Goal: Check status: Check status

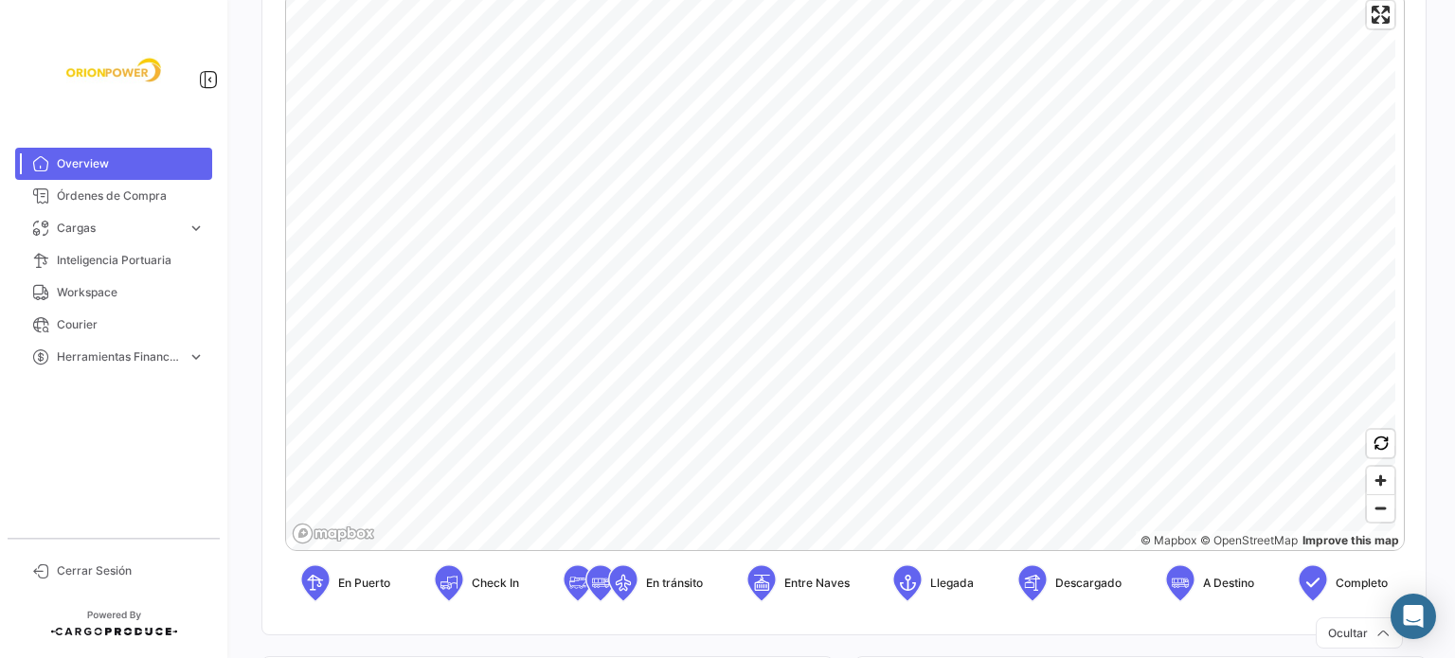
scroll to position [445, 0]
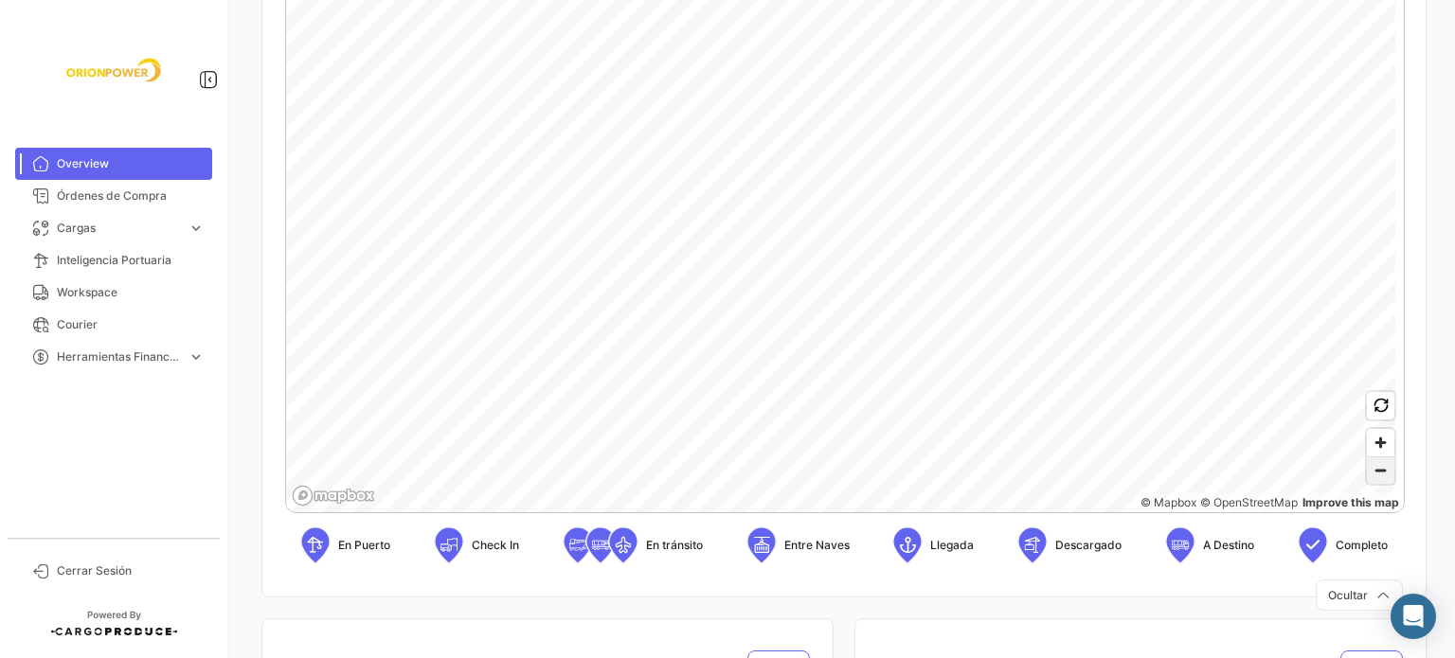
click at [1373, 476] on span "Zoom out" at bounding box center [1380, 470] width 27 height 27
click at [515, 293] on icon "Map marker" at bounding box center [516, 294] width 27 height 40
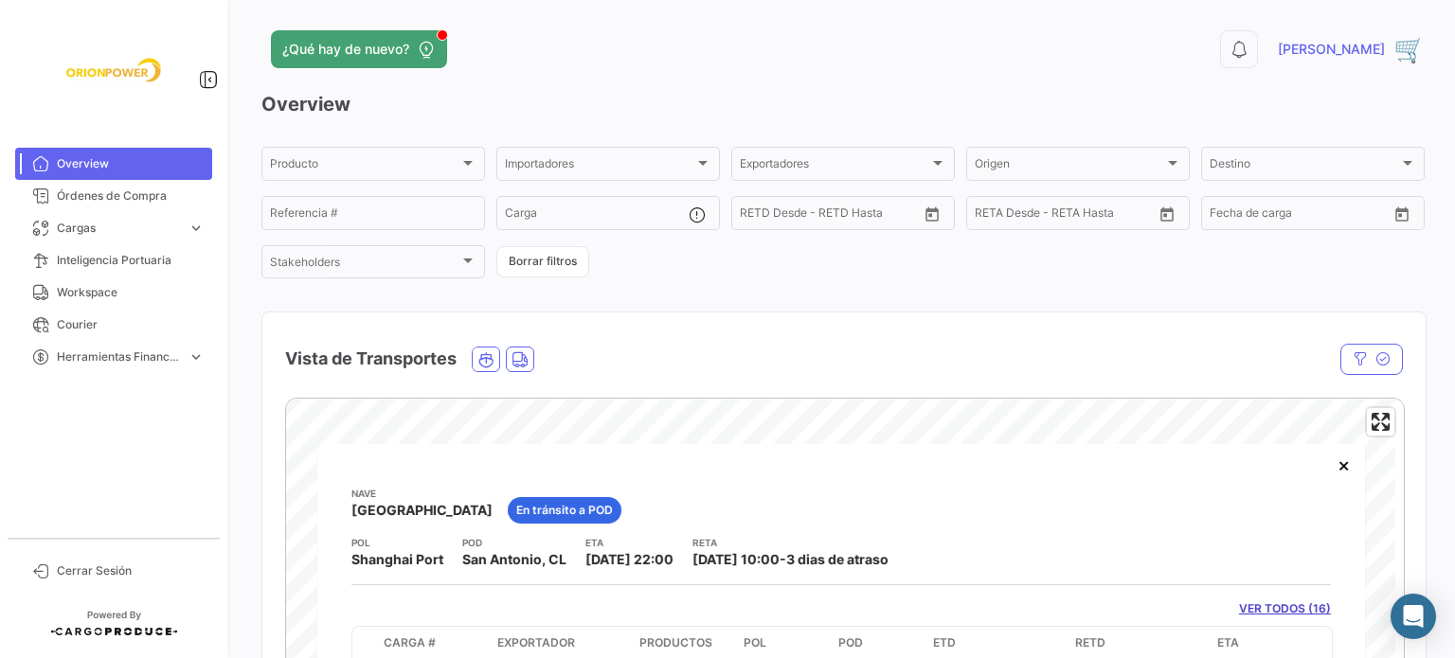
scroll to position [44, 0]
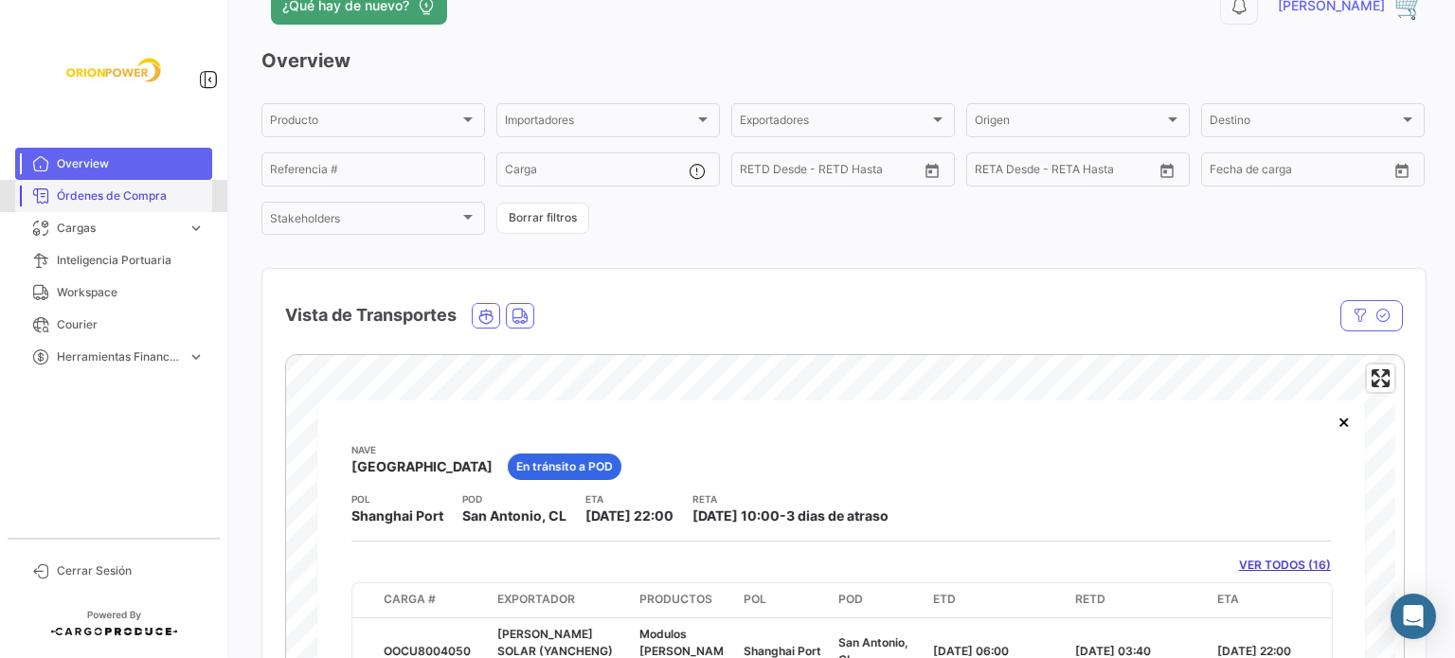
click at [111, 203] on span "Órdenes de Compra" at bounding box center [131, 196] width 148 height 17
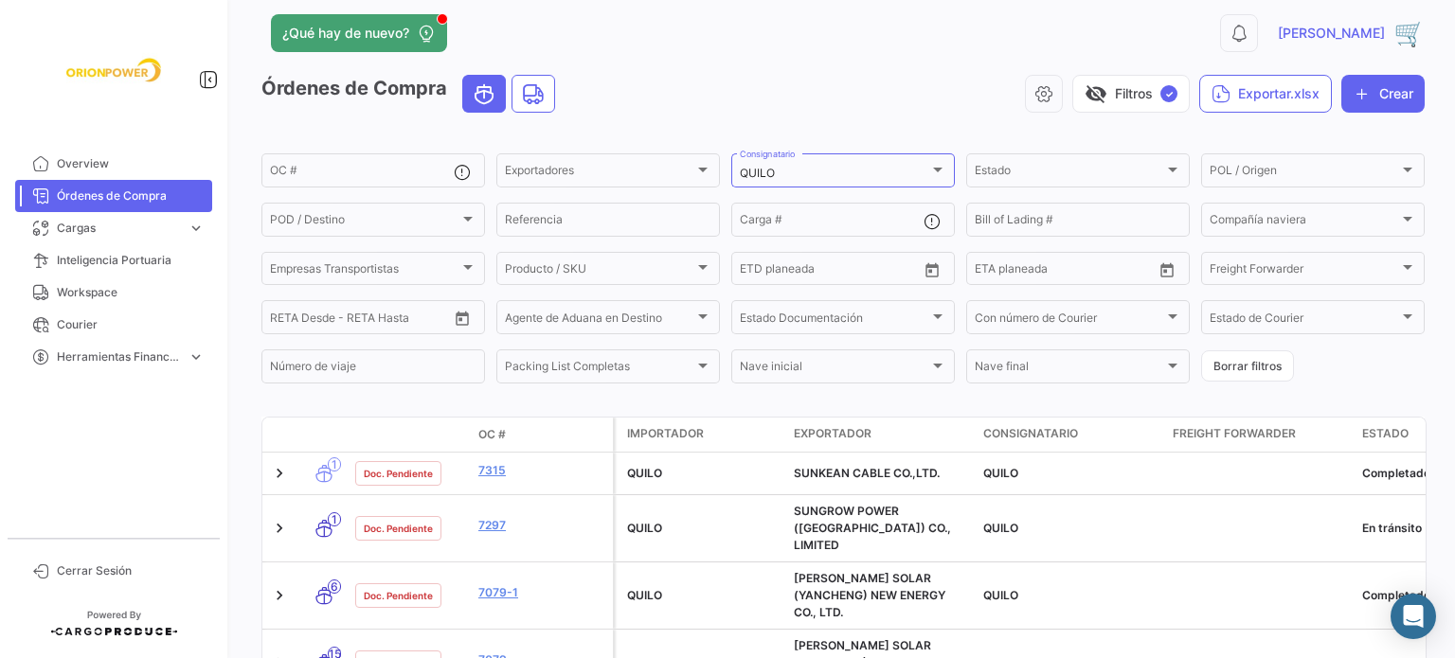
scroll to position [4, 0]
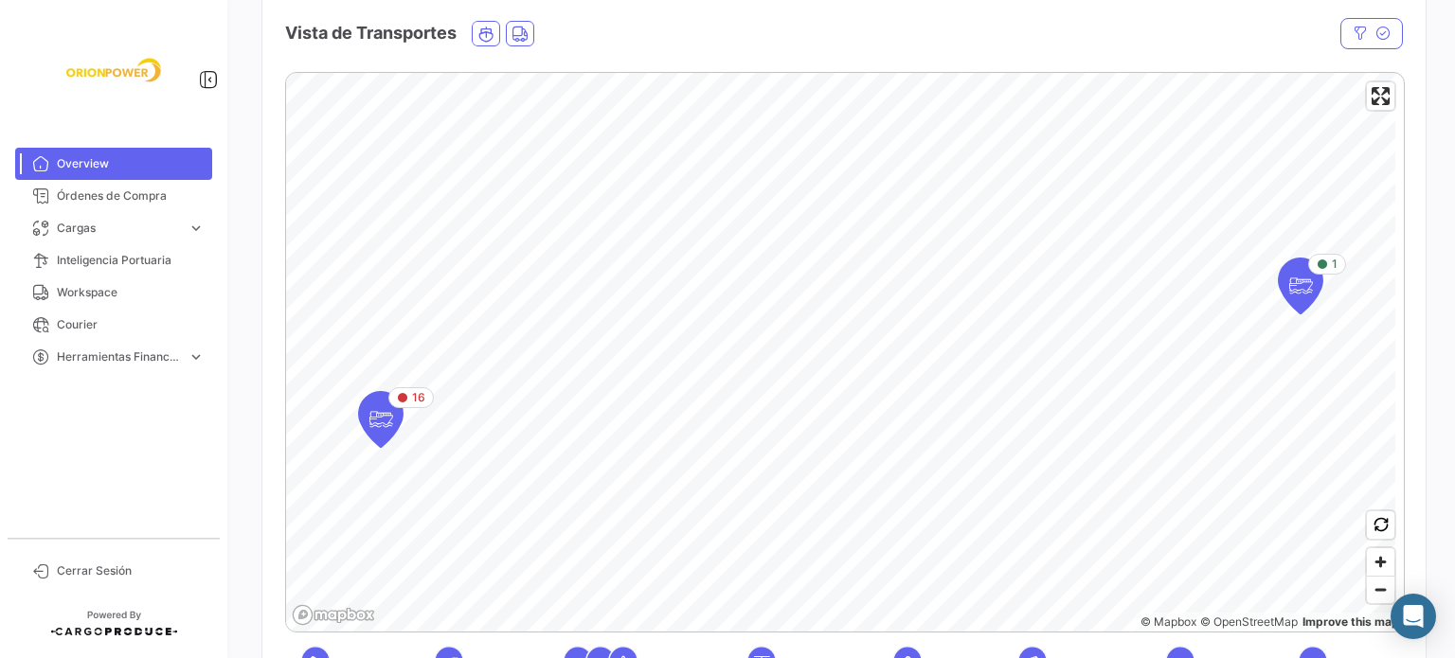
scroll to position [372, 0]
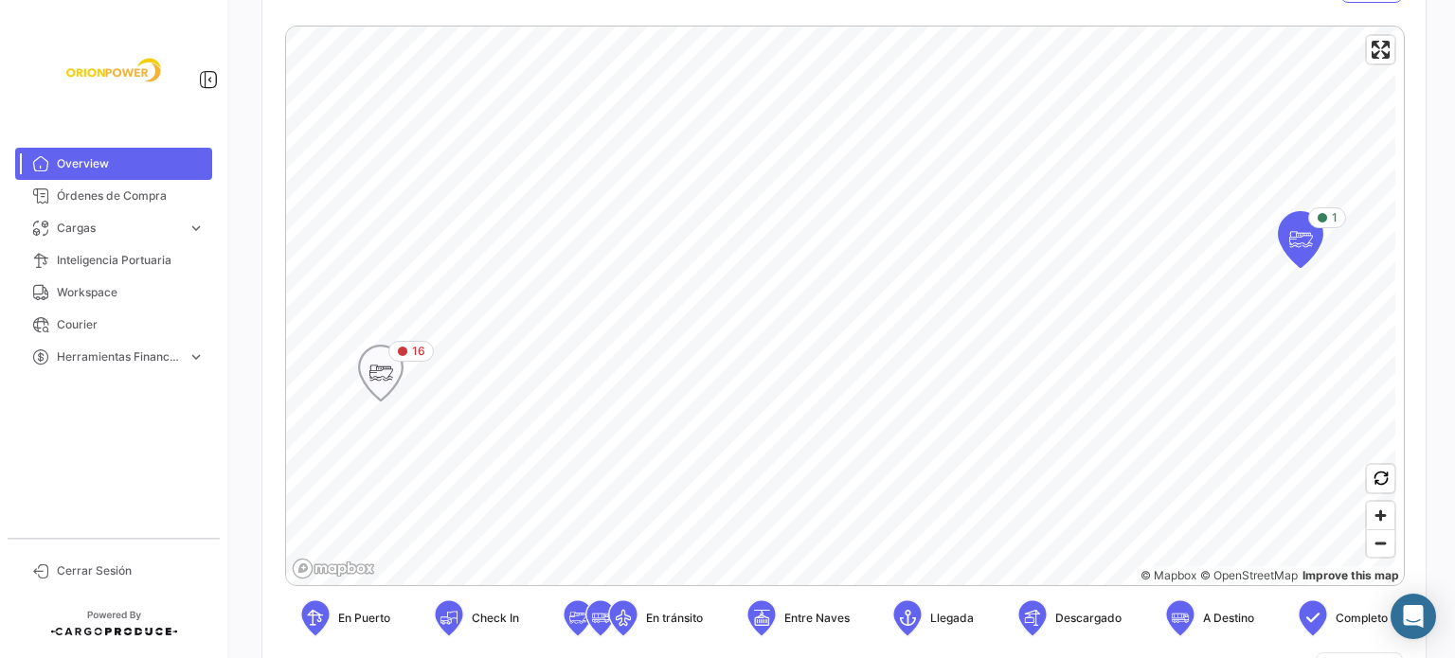
click at [384, 388] on icon "Map marker" at bounding box center [380, 373] width 27 height 40
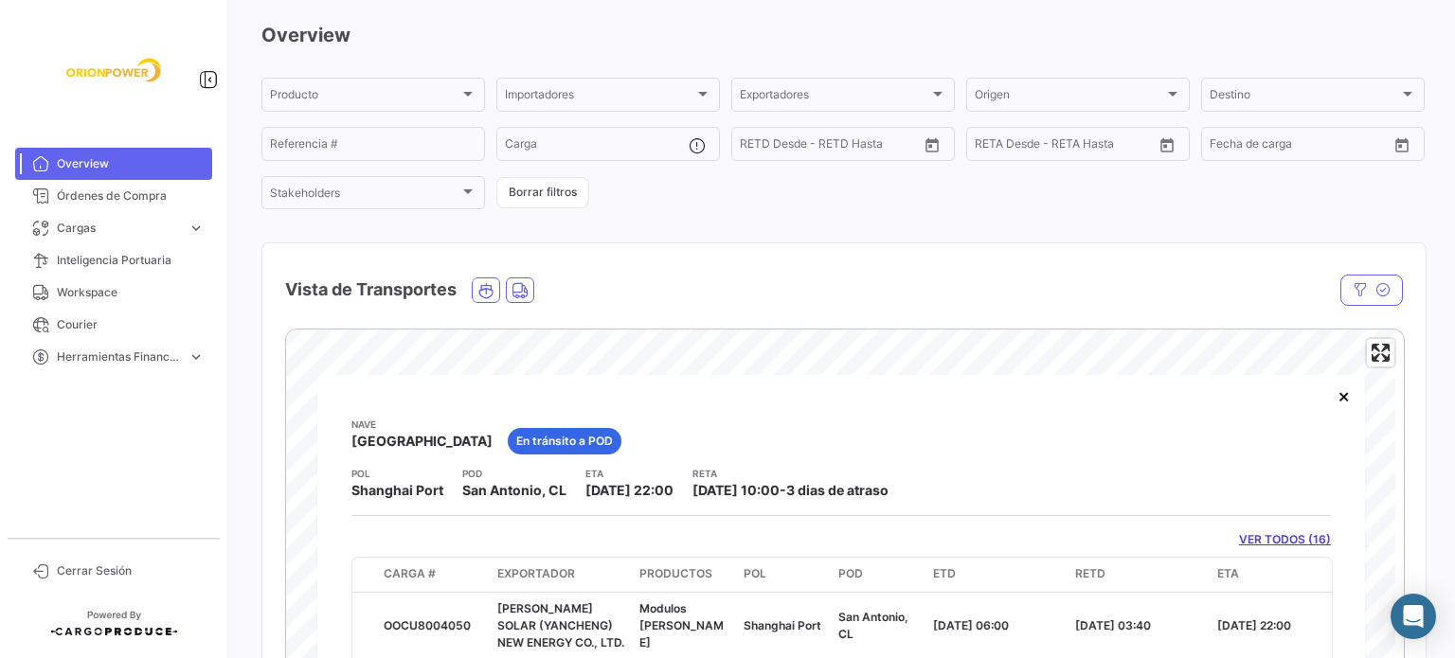
scroll to position [112, 0]
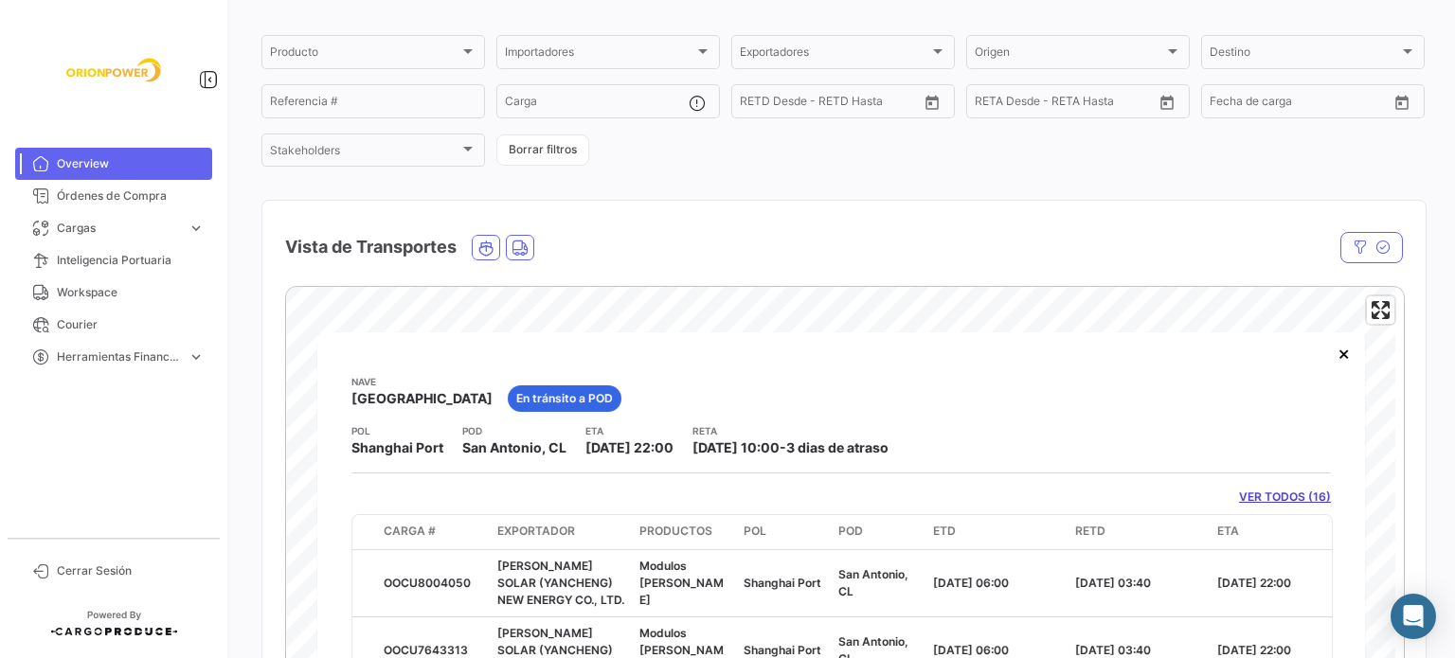
drag, startPoint x: 789, startPoint y: 442, endPoint x: 725, endPoint y: 450, distance: 63.9
click at [725, 450] on span "[DATE] 10:00" at bounding box center [735, 447] width 87 height 16
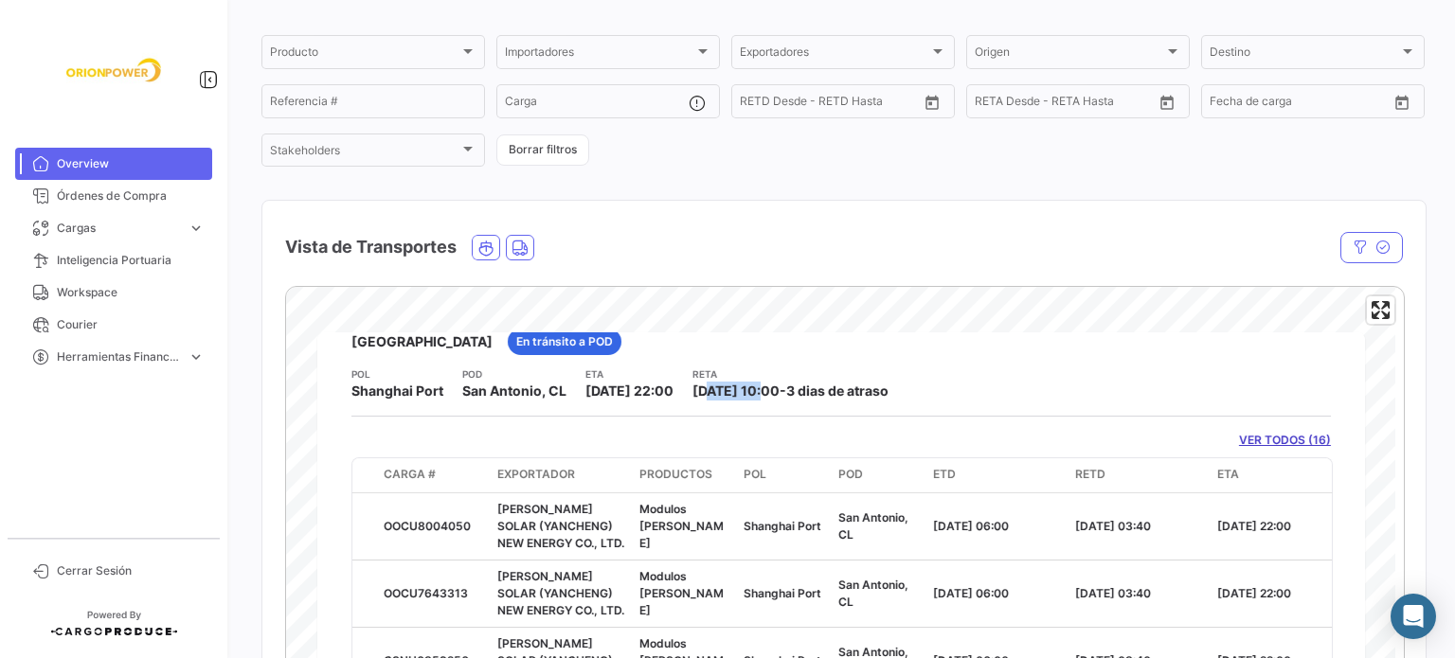
scroll to position [0, 0]
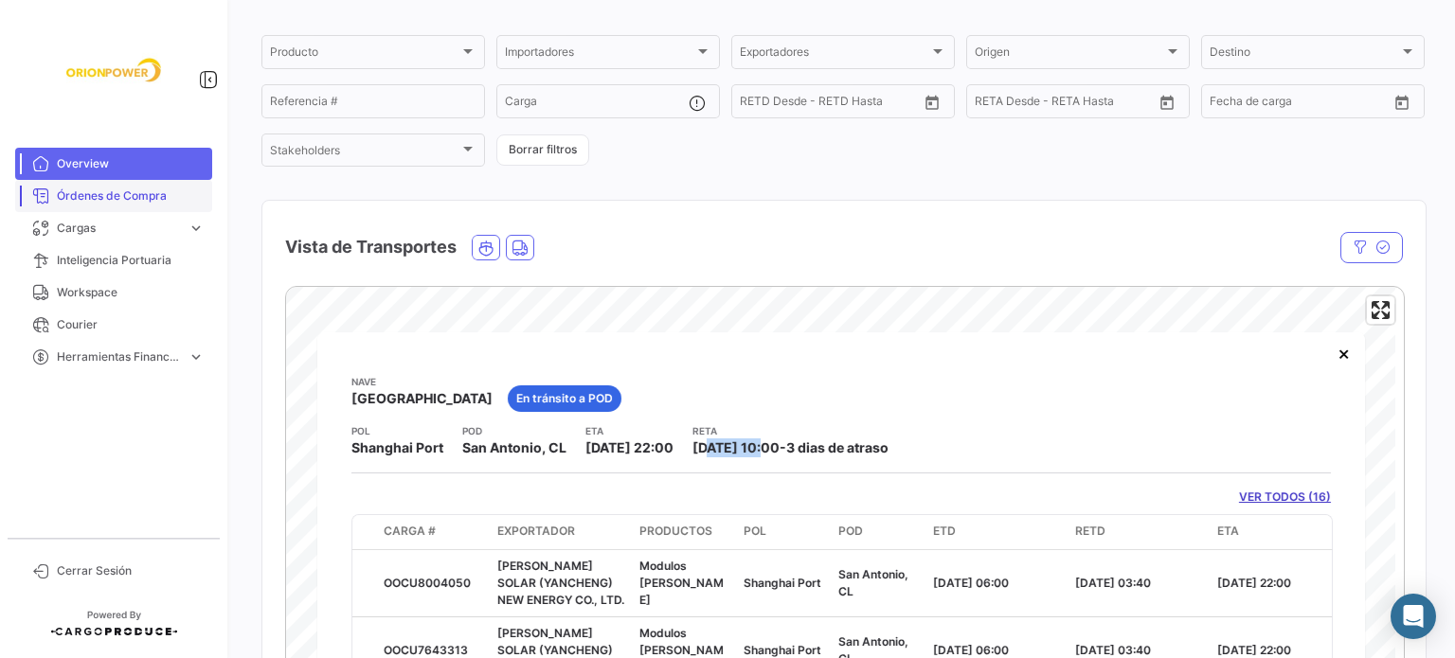
click at [135, 188] on span "Órdenes de Compra" at bounding box center [131, 196] width 148 height 17
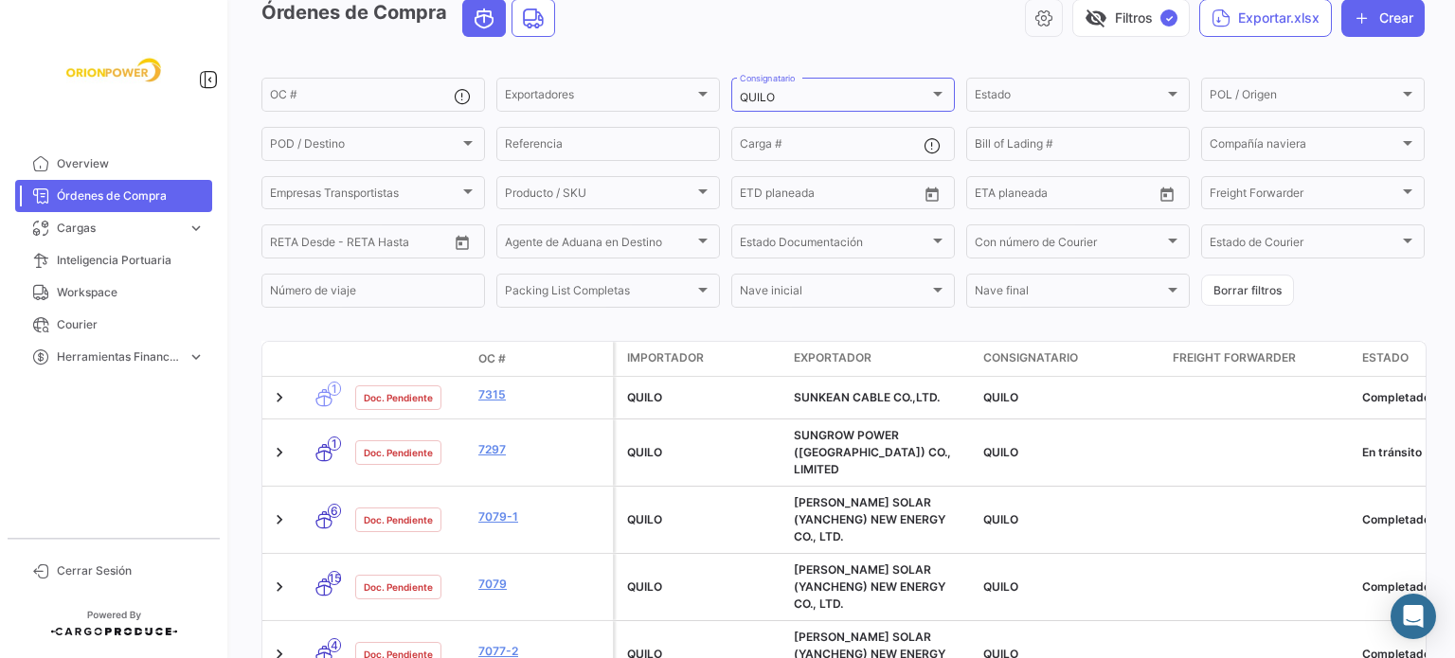
scroll to position [147, 0]
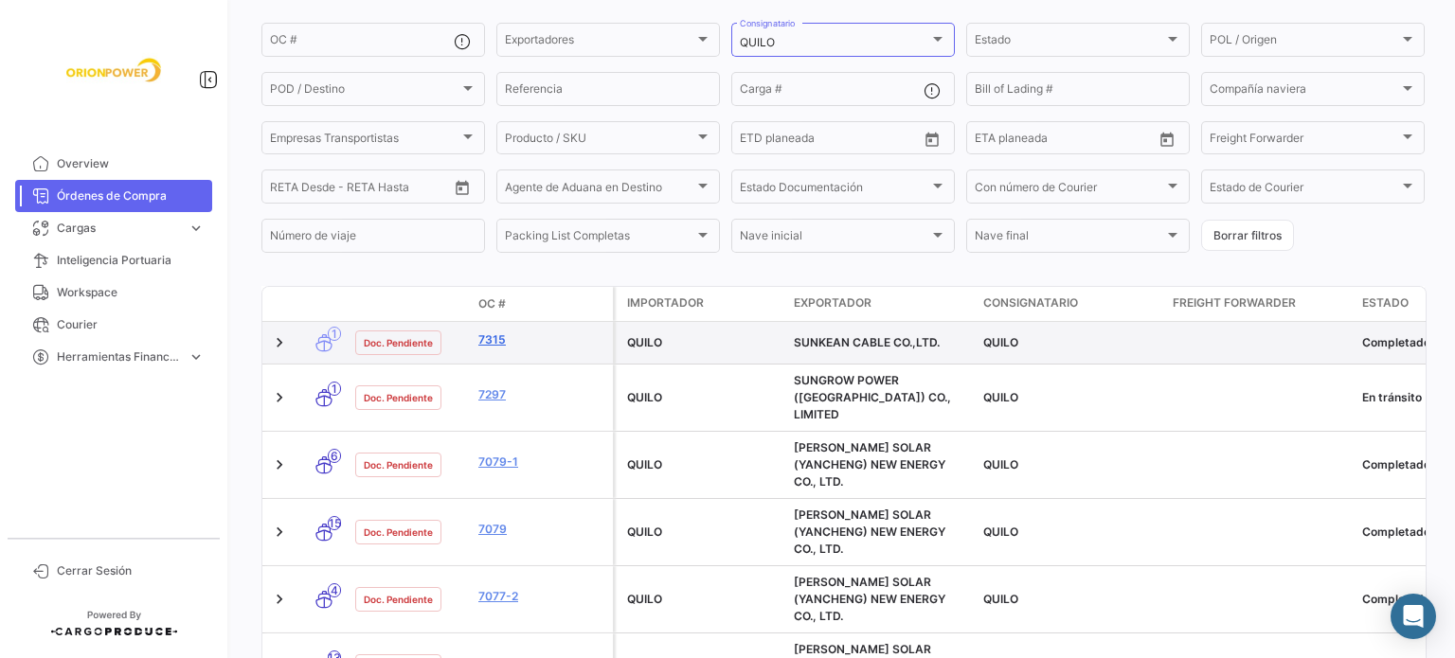
click at [489, 343] on link "7315" at bounding box center [541, 339] width 127 height 17
click at [492, 344] on link "7315" at bounding box center [541, 339] width 127 height 17
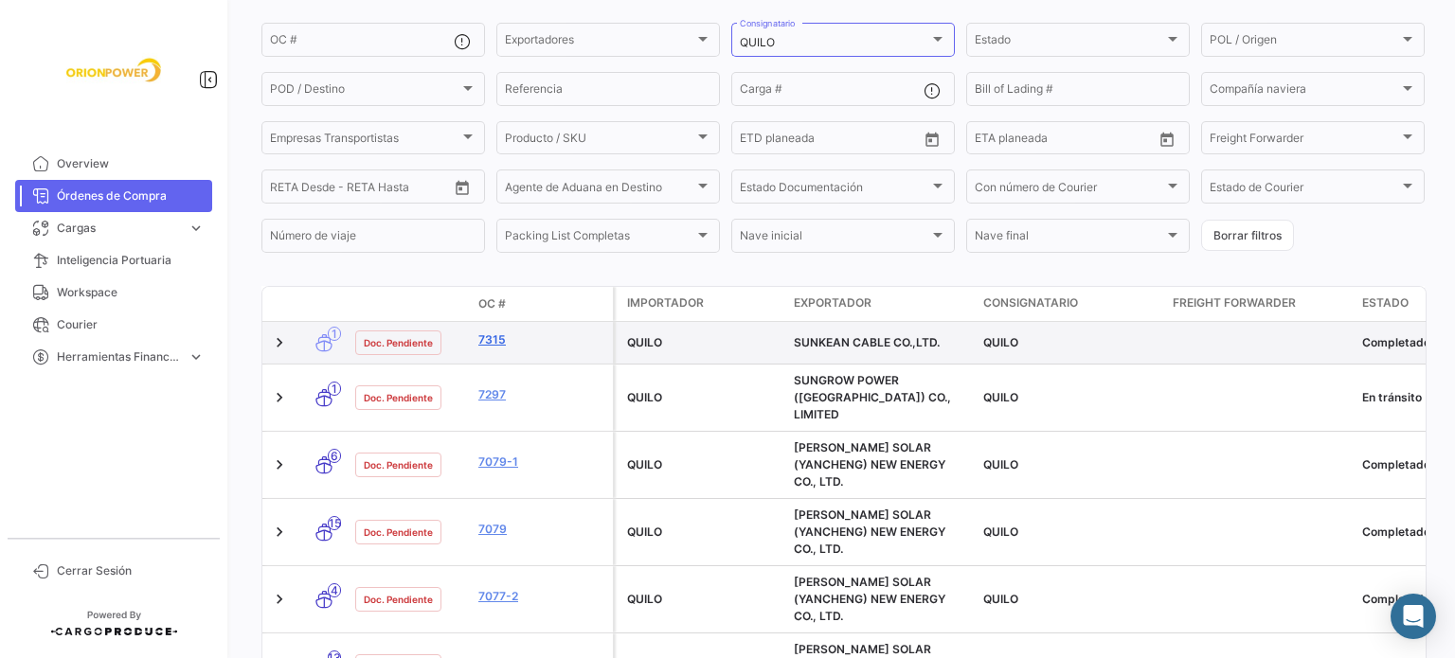
click at [492, 344] on link "7315" at bounding box center [541, 339] width 127 height 17
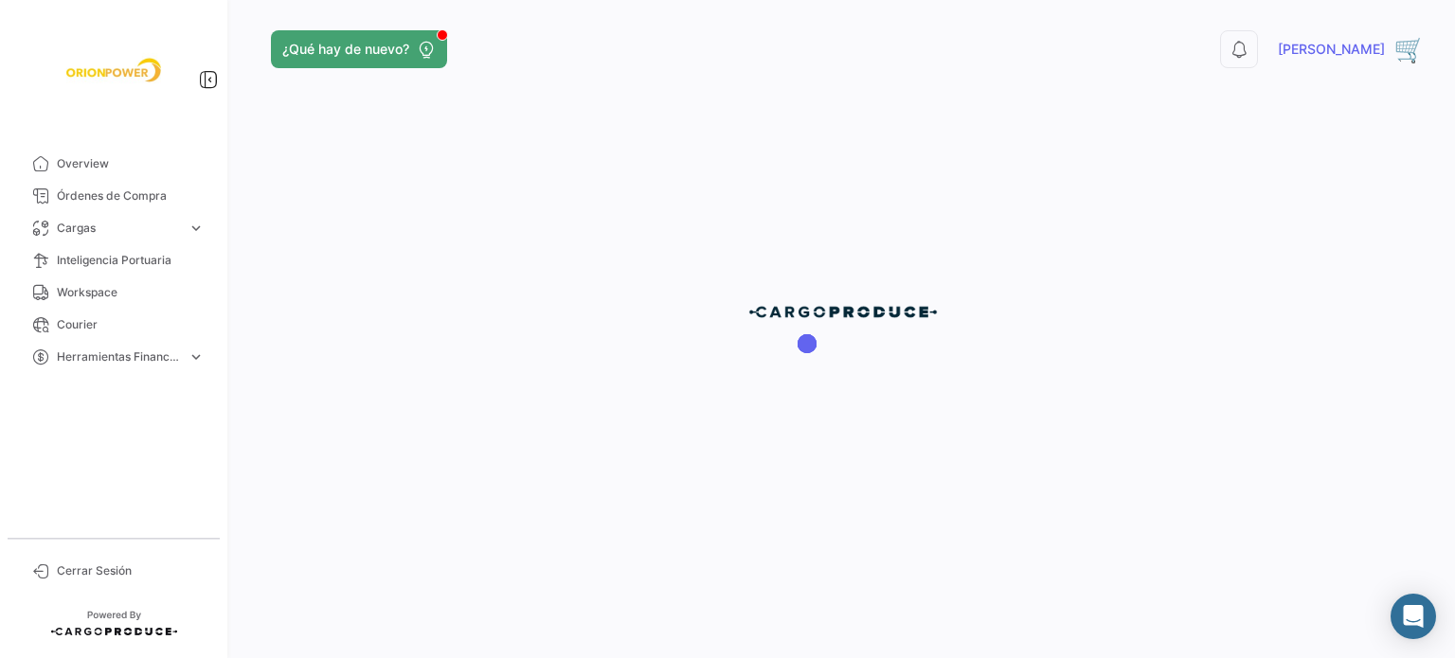
click at [499, 340] on div at bounding box center [843, 329] width 1224 height 658
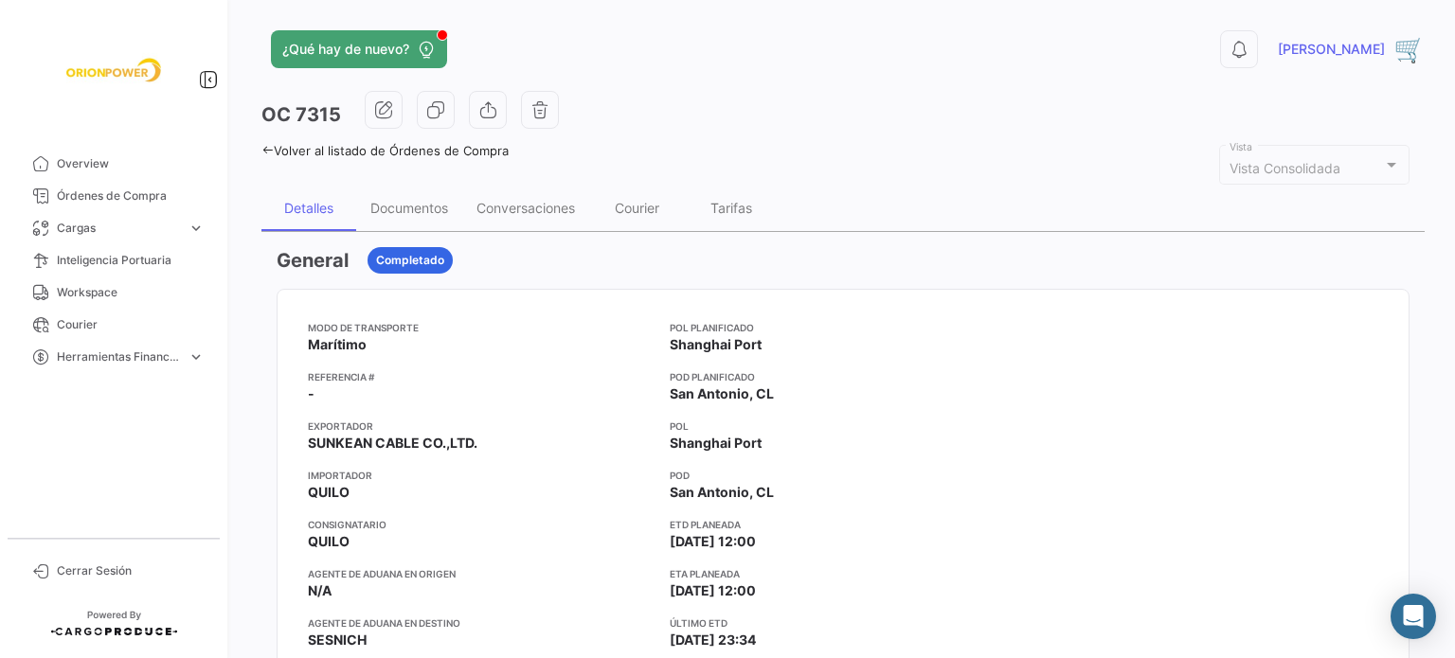
drag, startPoint x: 1443, startPoint y: 197, endPoint x: 1445, endPoint y: 208, distance: 11.5
click at [1445, 208] on div "¿Qué hay de nuevo? 0 [PERSON_NAME] OC 7315 Volver al listado de Órdenes de Comp…" at bounding box center [843, 329] width 1224 height 658
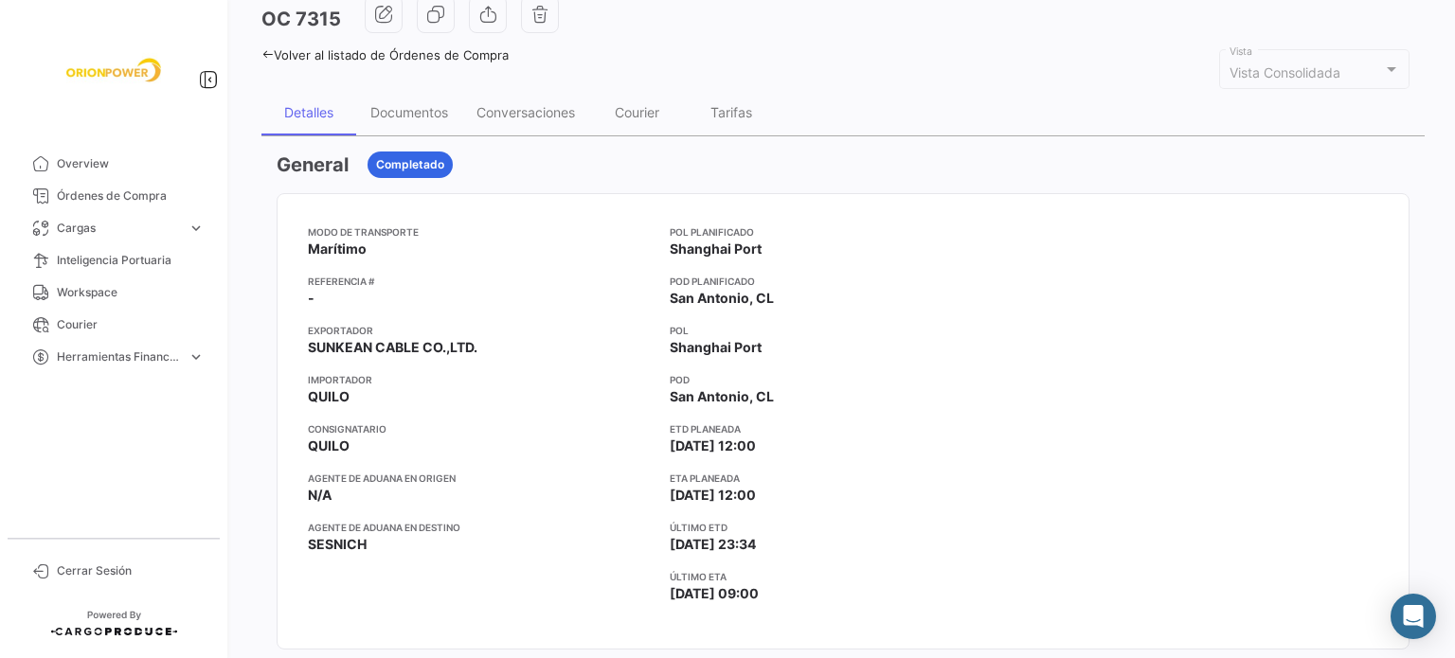
scroll to position [104, 0]
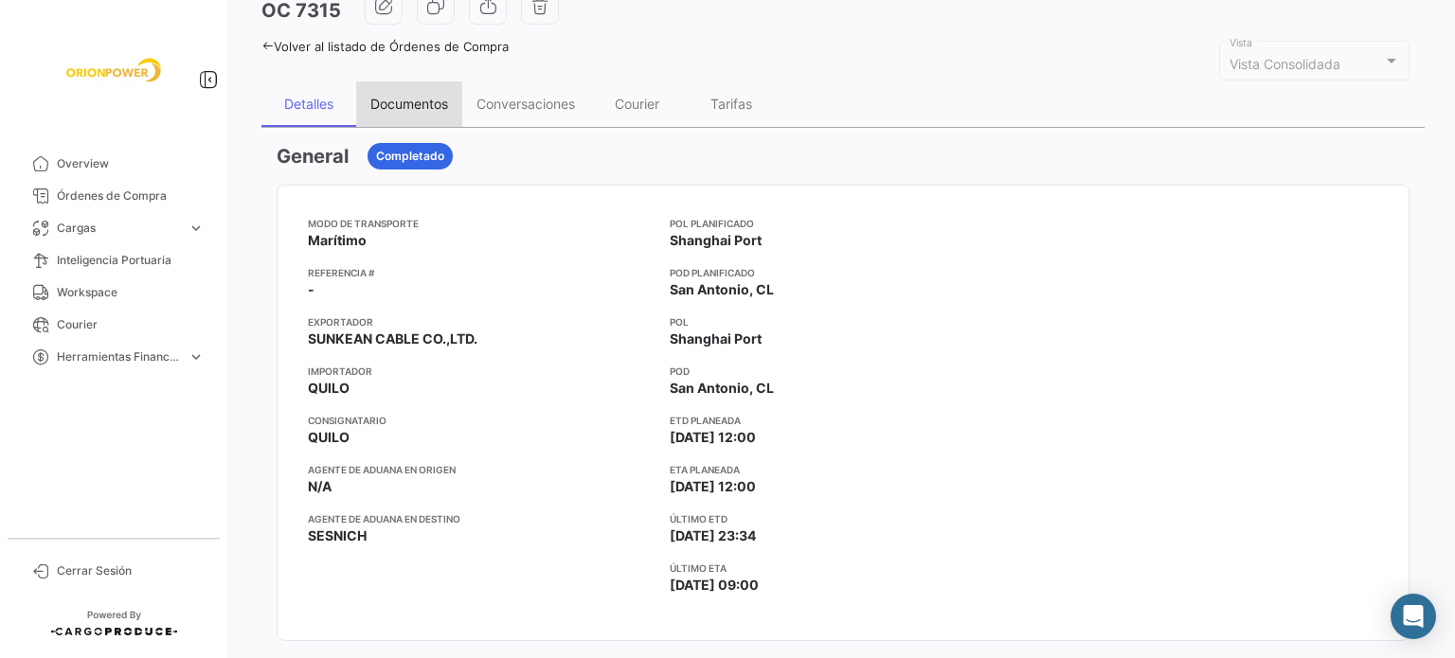
click at [418, 105] on div "Documentos" at bounding box center [409, 104] width 78 height 16
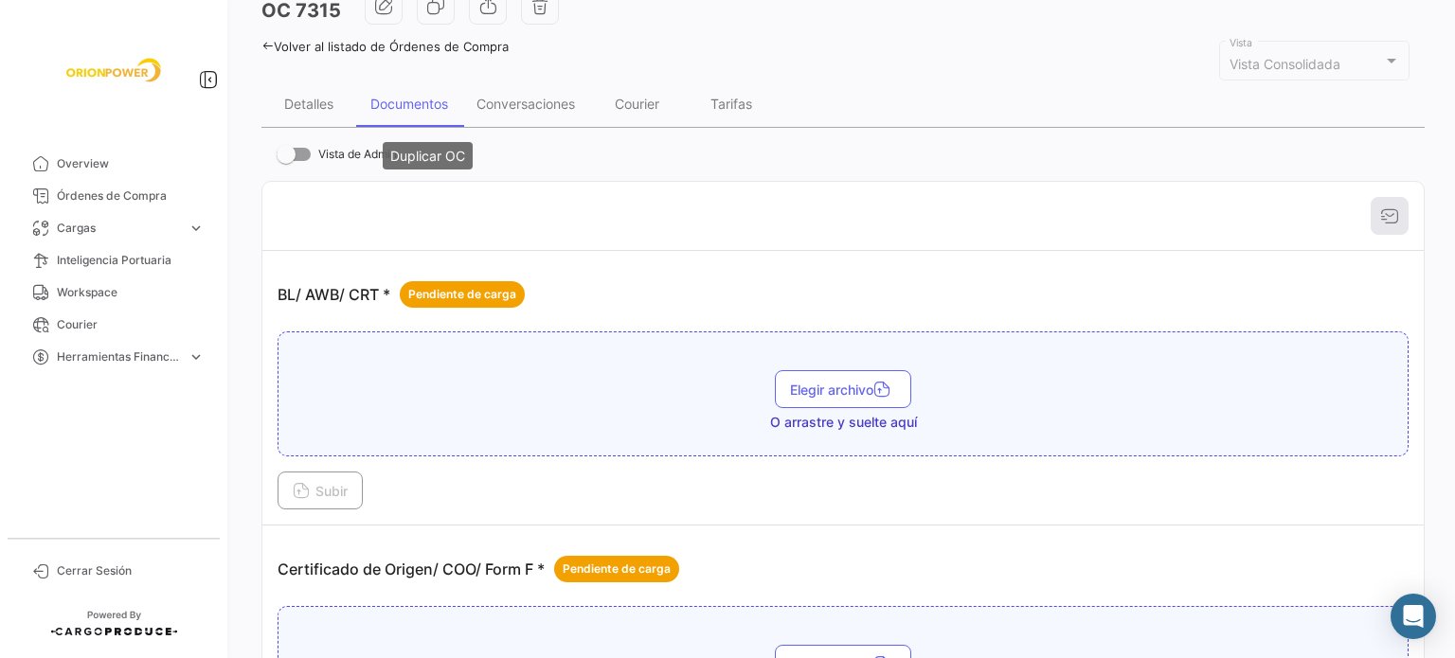
scroll to position [0, 0]
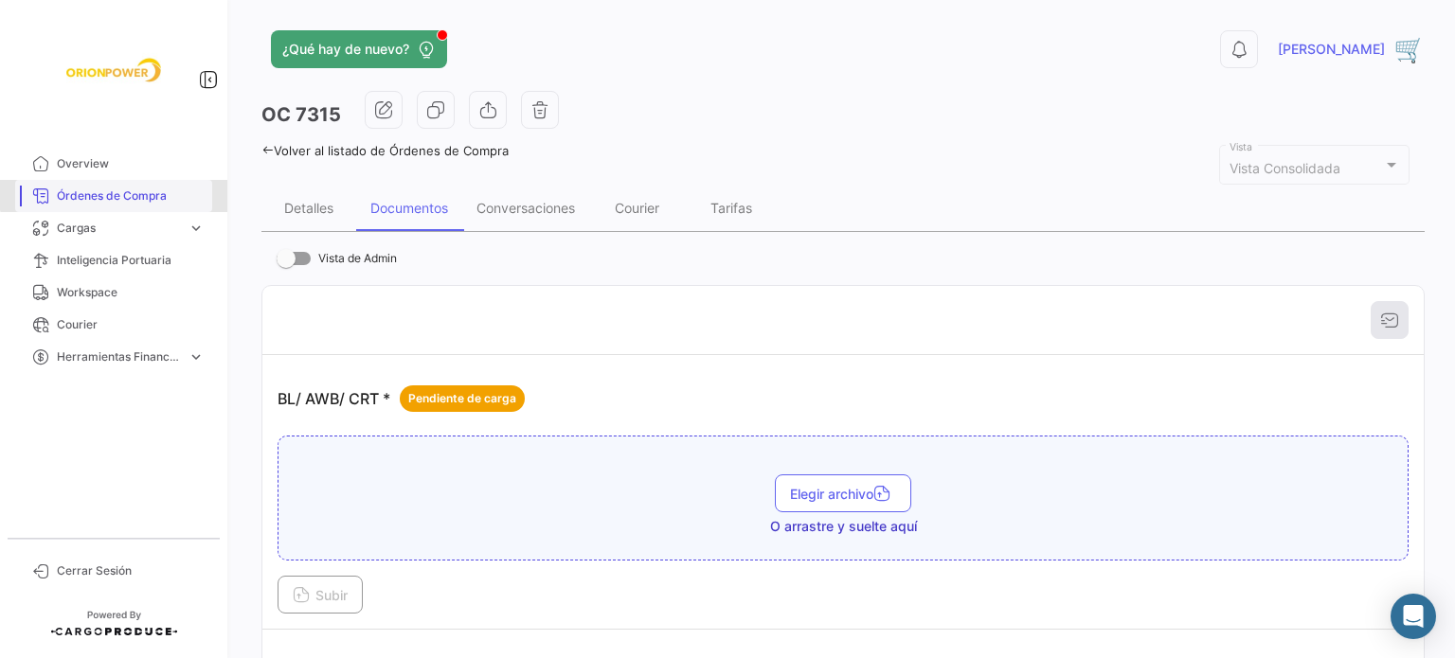
click at [121, 188] on span "Órdenes de Compra" at bounding box center [131, 196] width 148 height 17
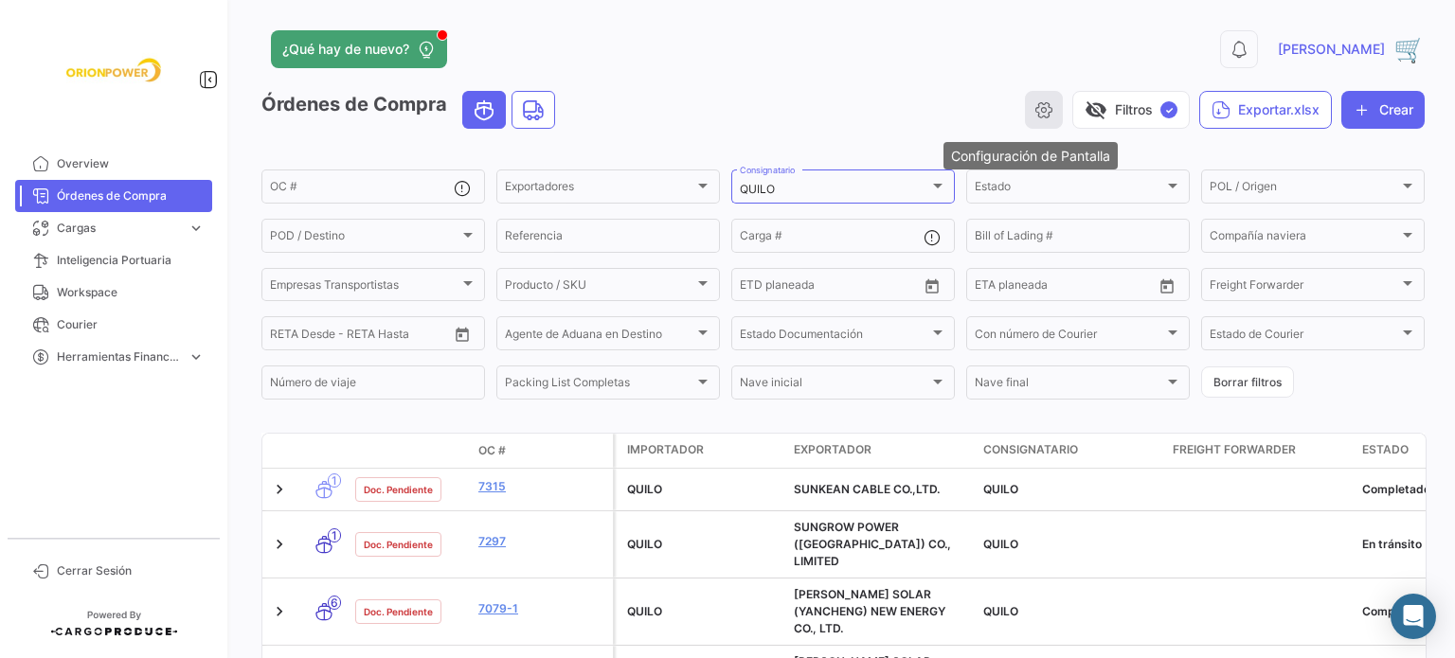
click at [1034, 112] on icon "button" at bounding box center [1043, 109] width 19 height 19
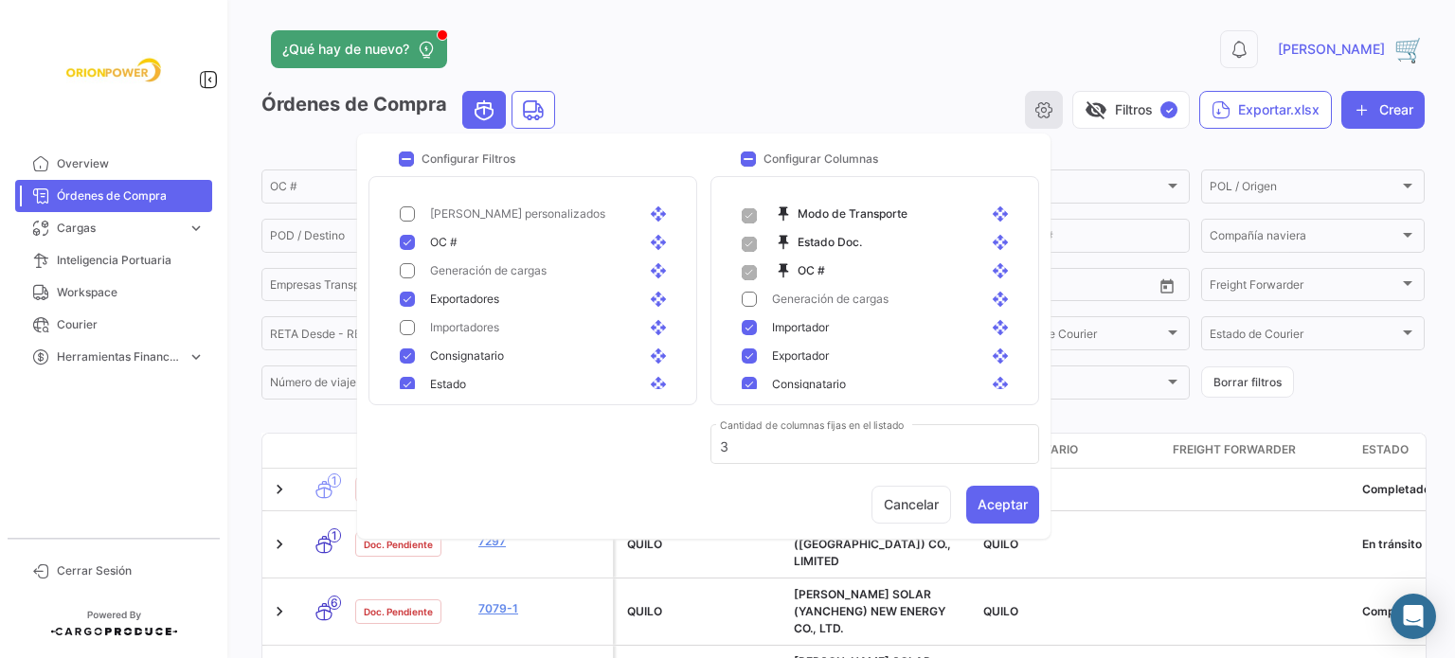
click at [1034, 112] on icon "button" at bounding box center [1043, 109] width 19 height 19
click at [879, 84] on app-header "¿Qué hay de nuevo? 0 [PERSON_NAME]" at bounding box center [842, 60] width 1163 height 61
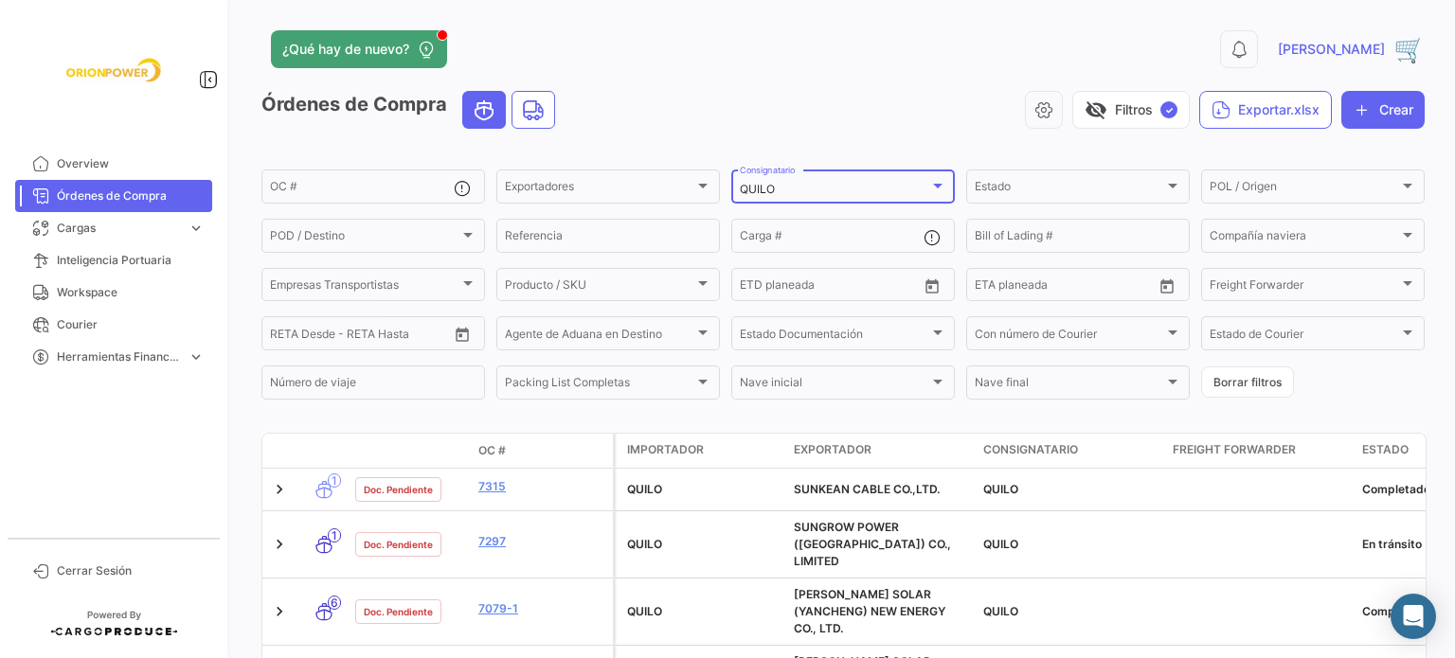
click at [933, 185] on div at bounding box center [937, 186] width 9 height 5
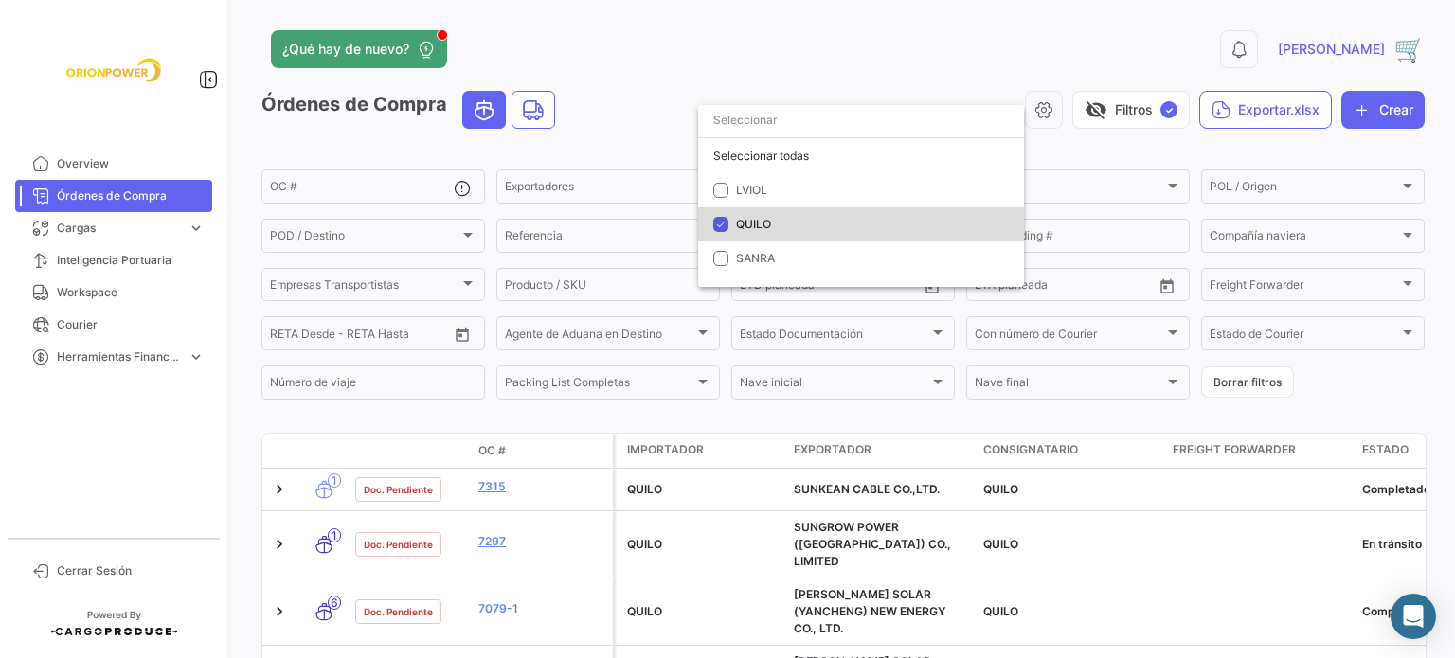
click at [758, 219] on span "QUILO" at bounding box center [753, 224] width 35 height 14
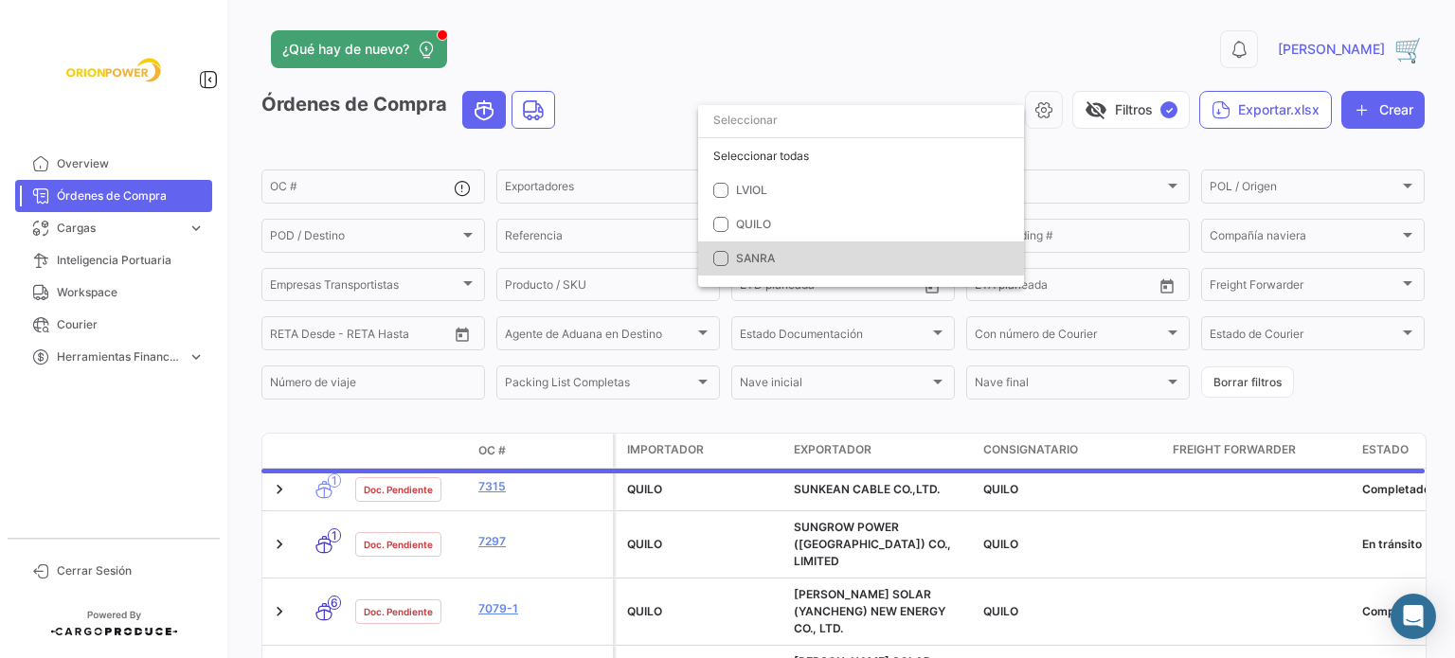
click at [720, 259] on mat-pseudo-checkbox at bounding box center [720, 258] width 15 height 15
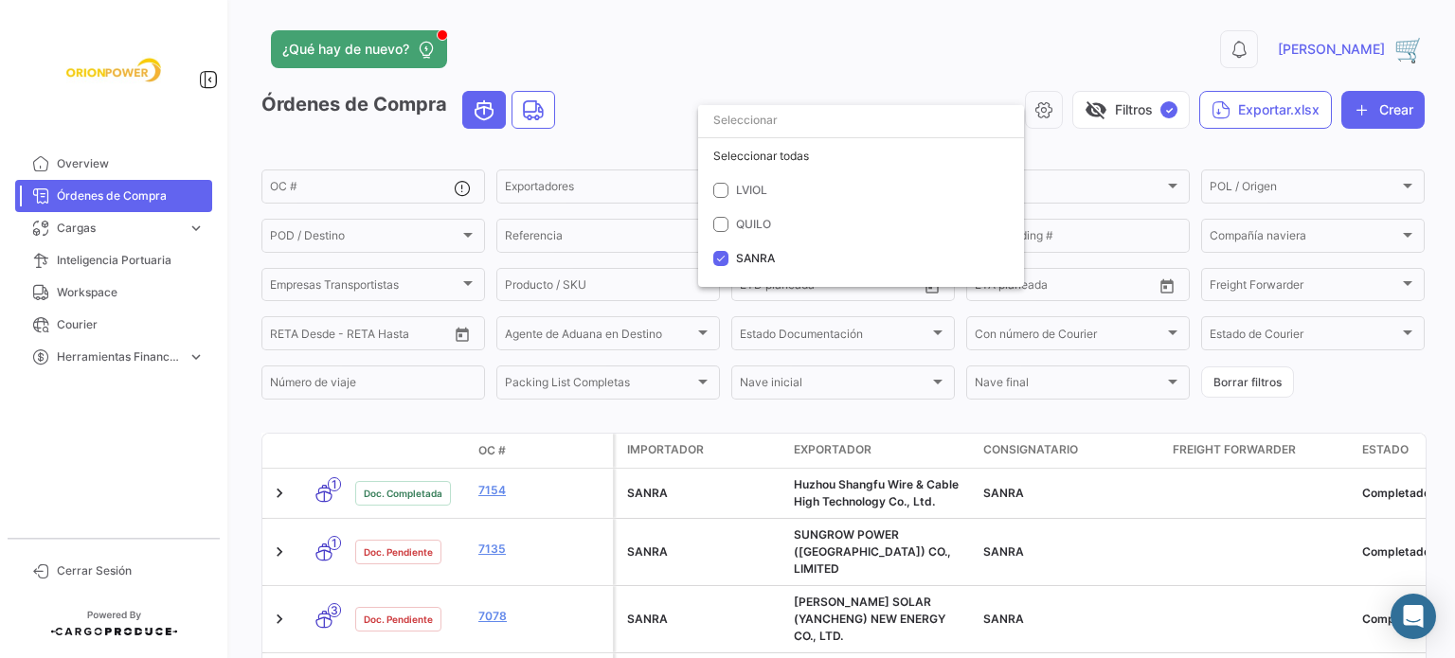
click at [1102, 147] on div at bounding box center [727, 329] width 1455 height 658
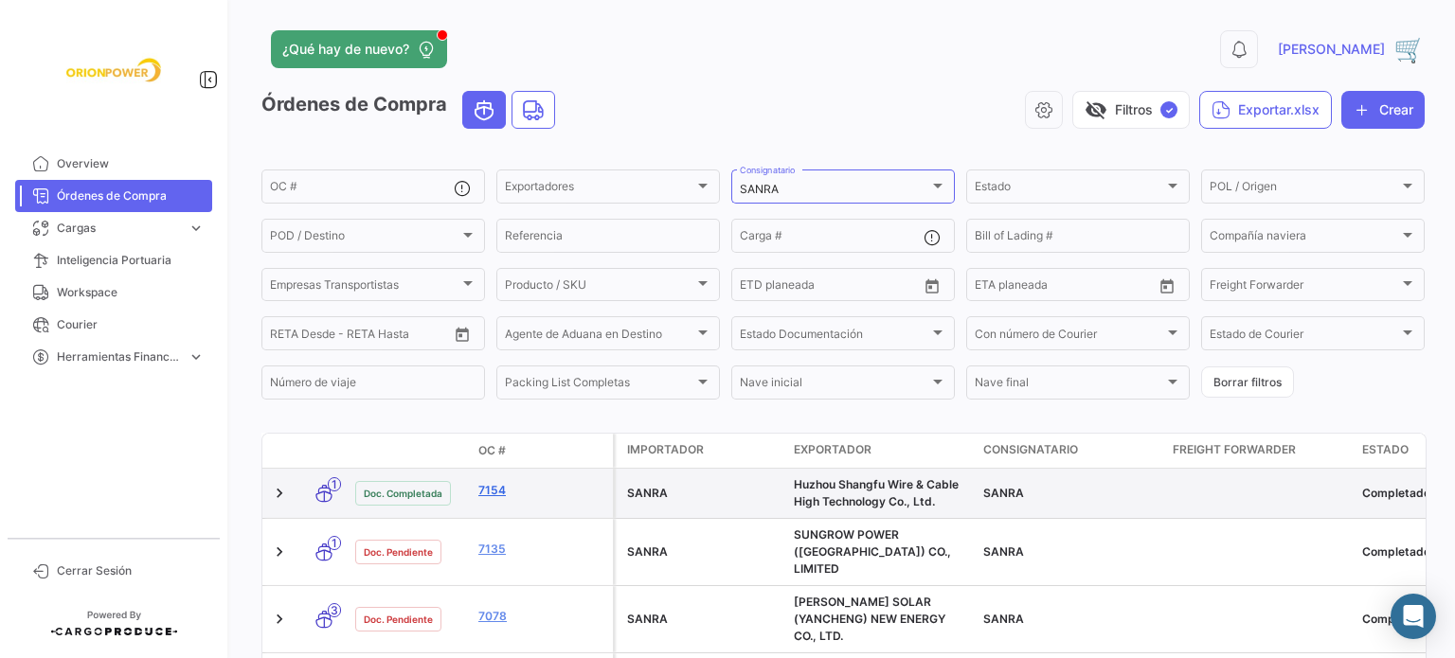
click at [495, 495] on link "7154" at bounding box center [541, 490] width 127 height 17
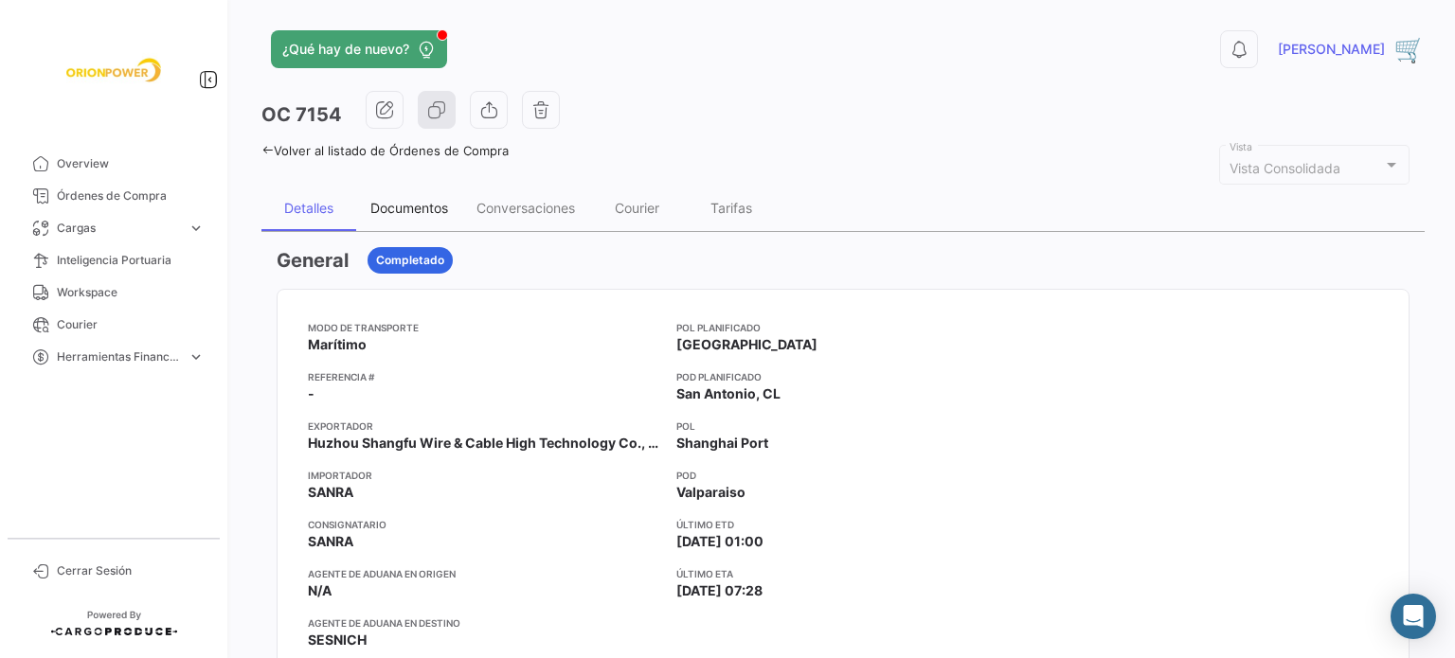
click at [432, 200] on div "Documentos" at bounding box center [409, 208] width 78 height 16
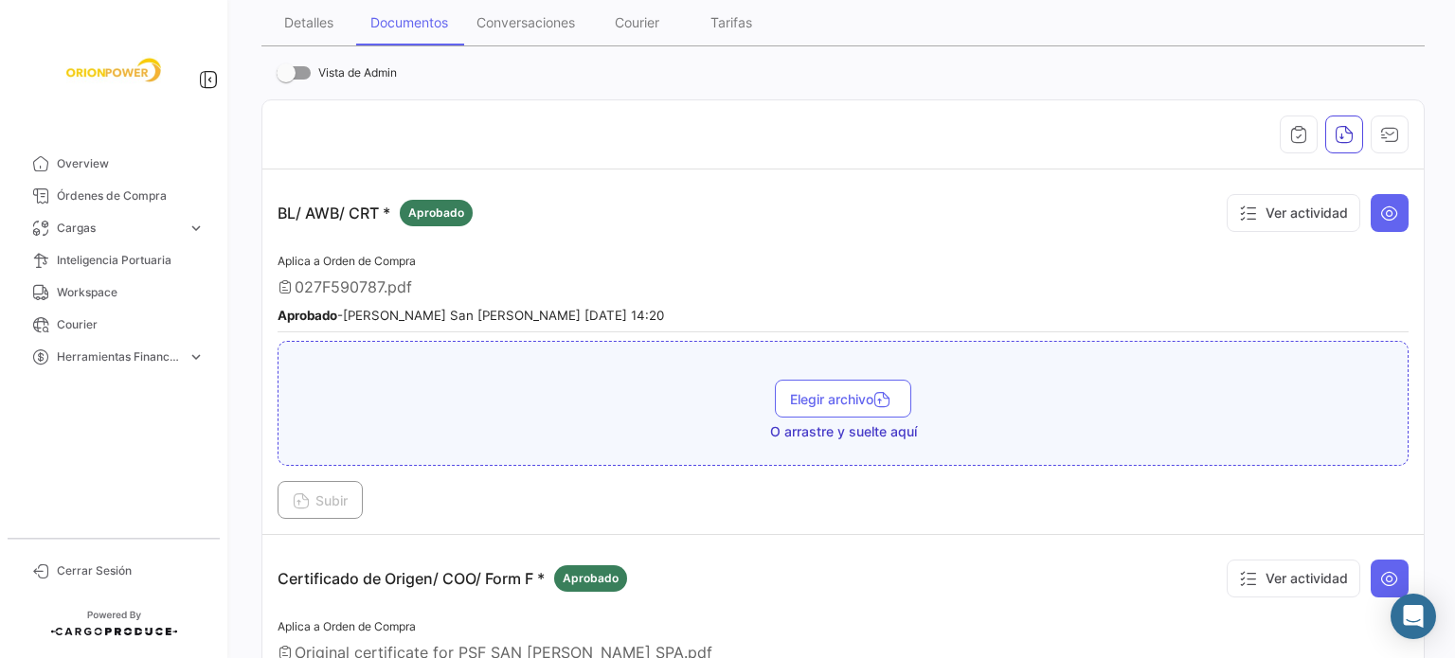
scroll to position [148, 0]
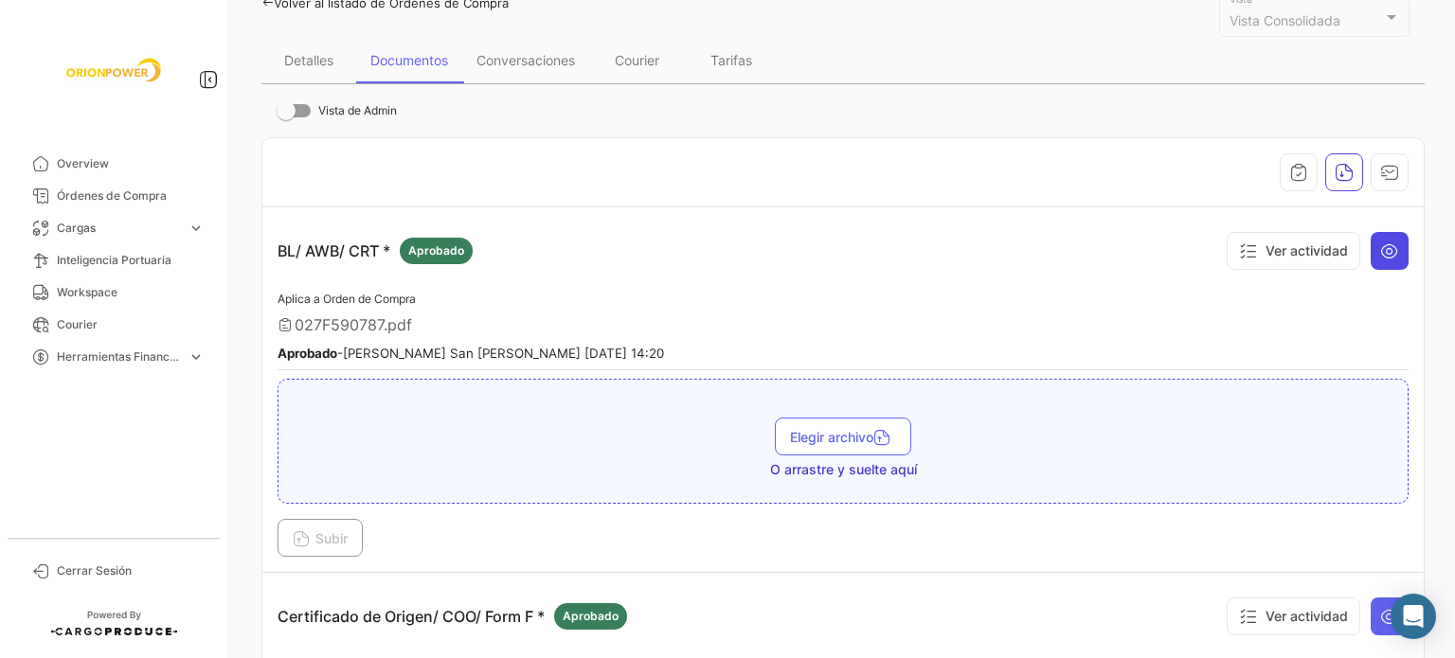
click at [1380, 241] on icon at bounding box center [1389, 250] width 19 height 19
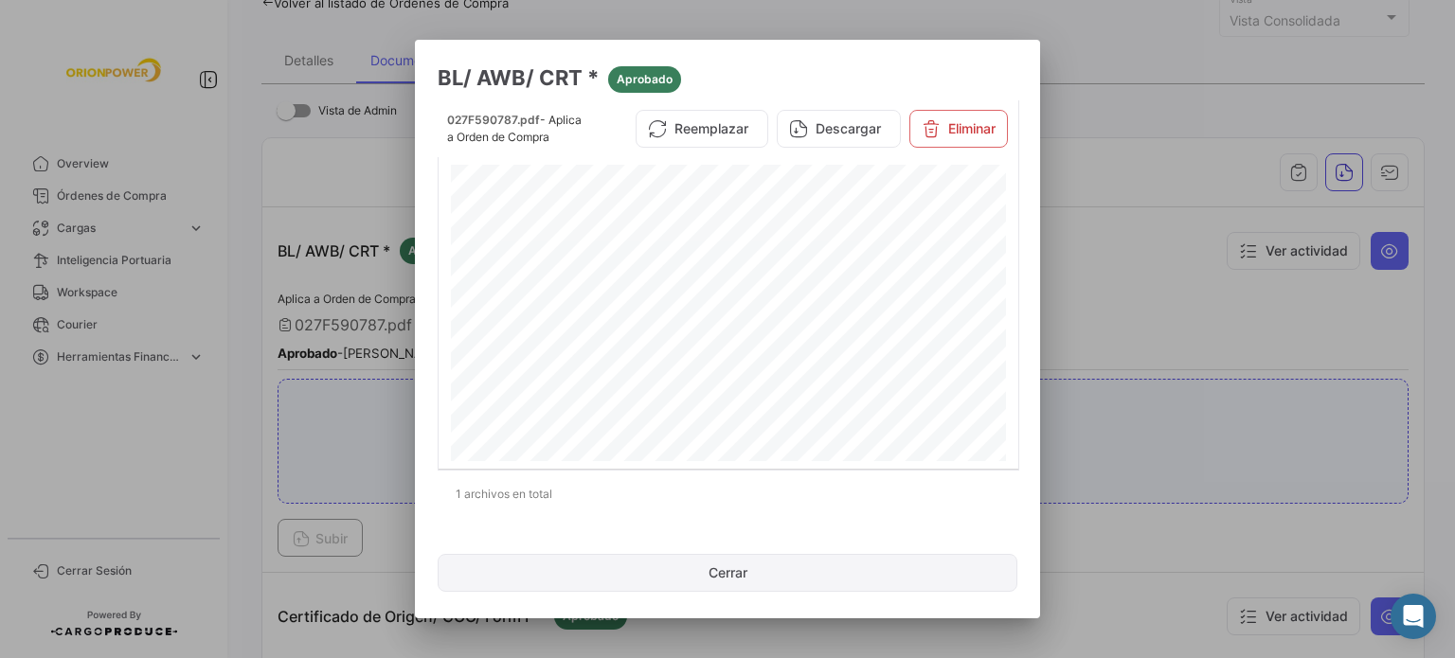
click at [735, 563] on button "Cerrar" at bounding box center [728, 573] width 580 height 38
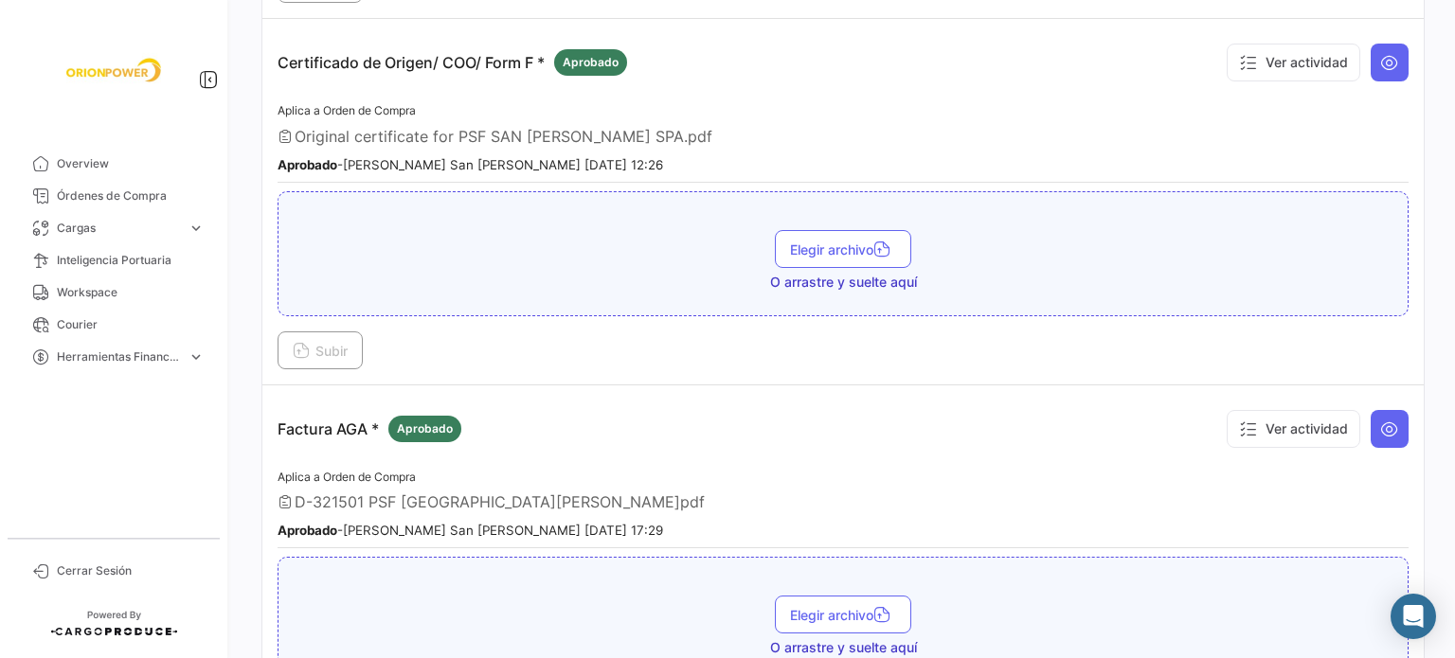
scroll to position [734, 0]
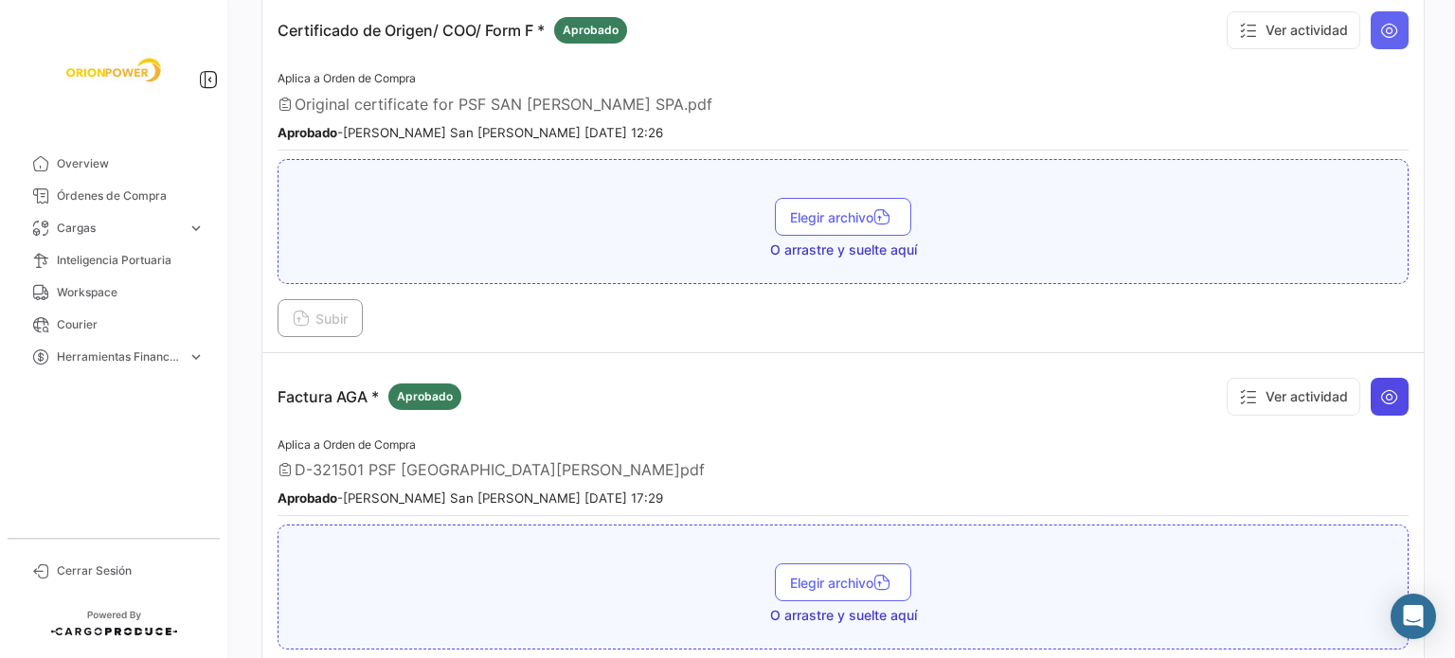
click at [1387, 387] on icon at bounding box center [1389, 396] width 19 height 19
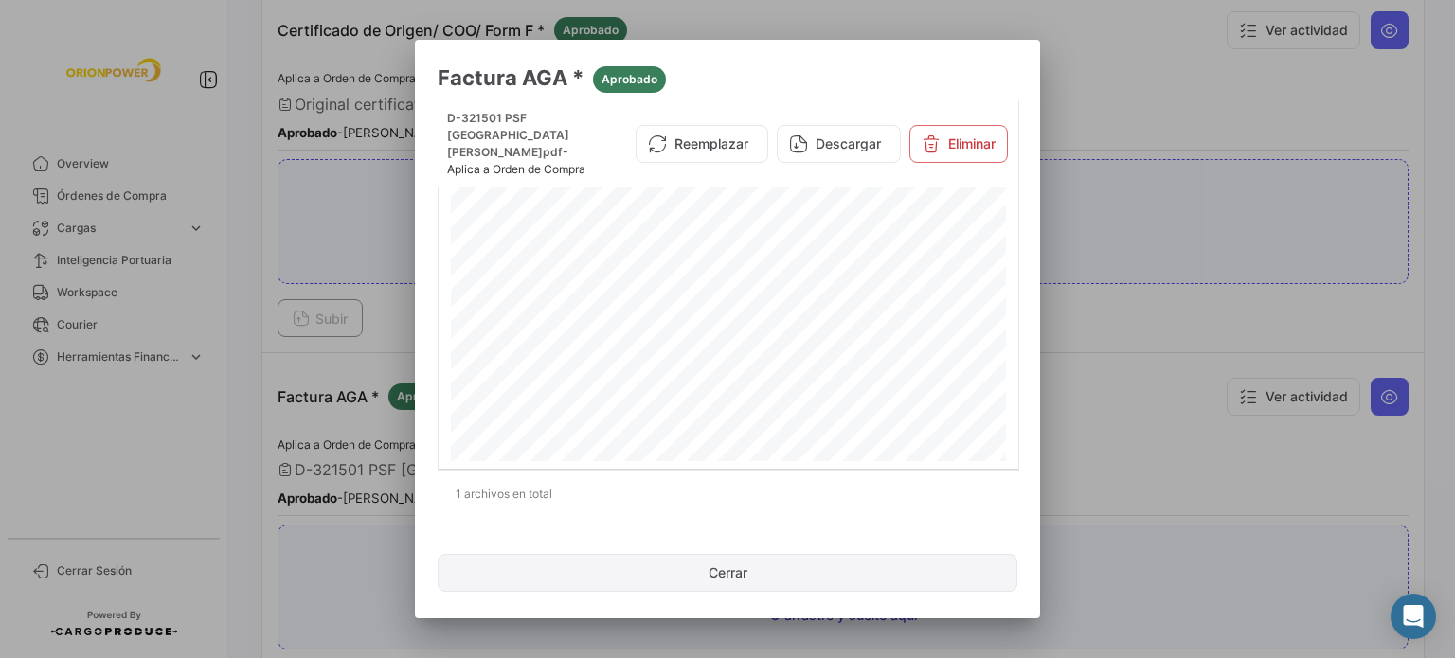
click at [776, 579] on button "Cerrar" at bounding box center [728, 573] width 580 height 38
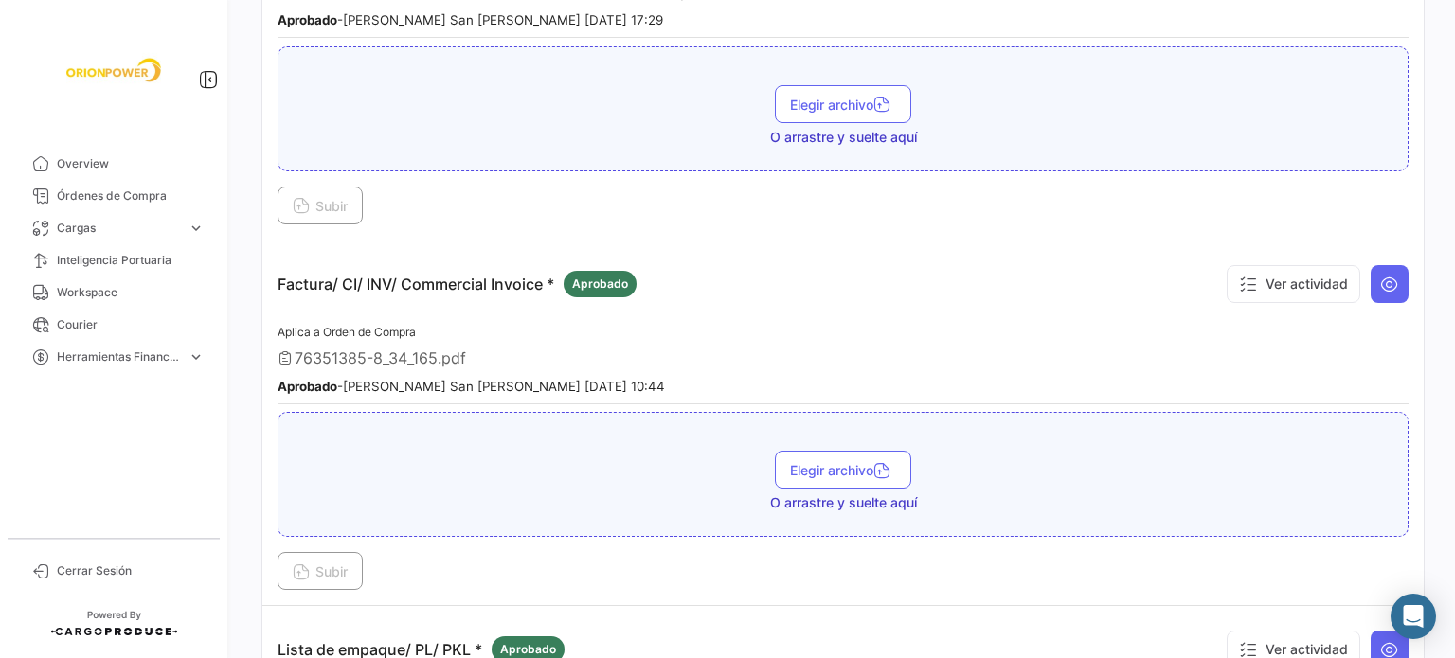
scroll to position [1243, 0]
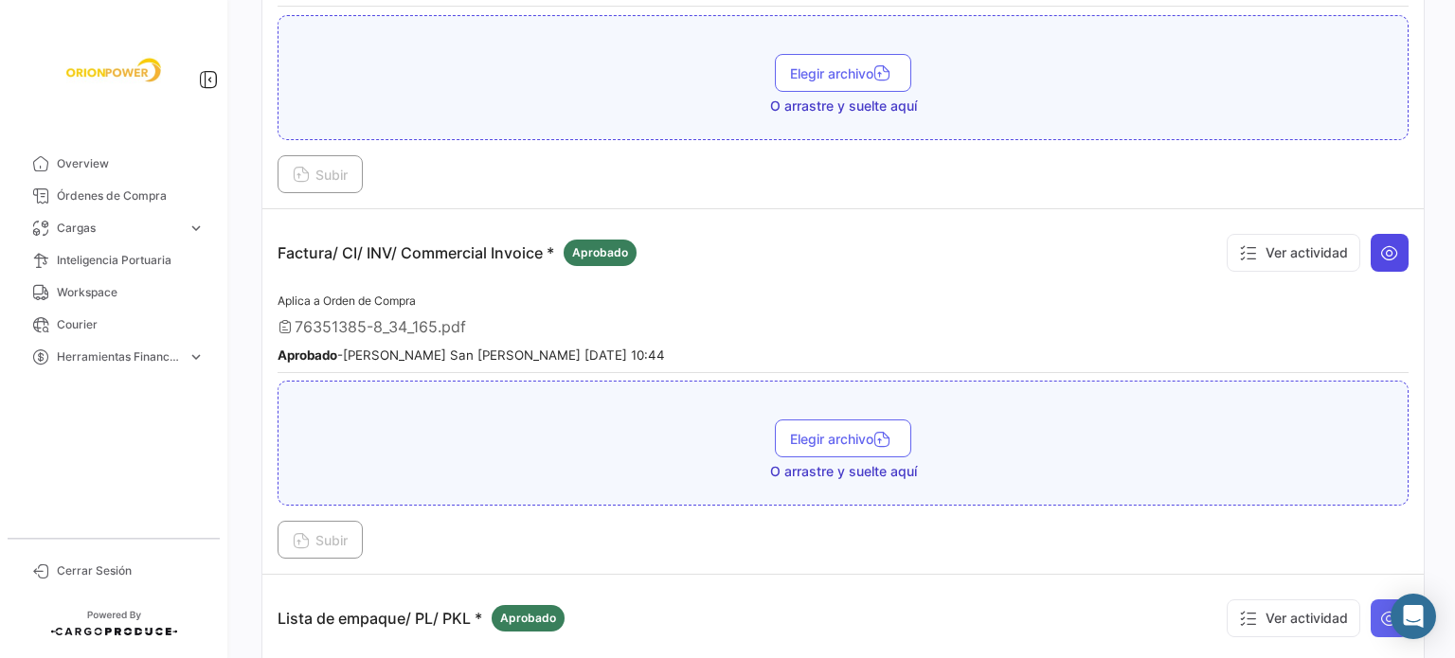
click at [1380, 243] on icon at bounding box center [1389, 252] width 19 height 19
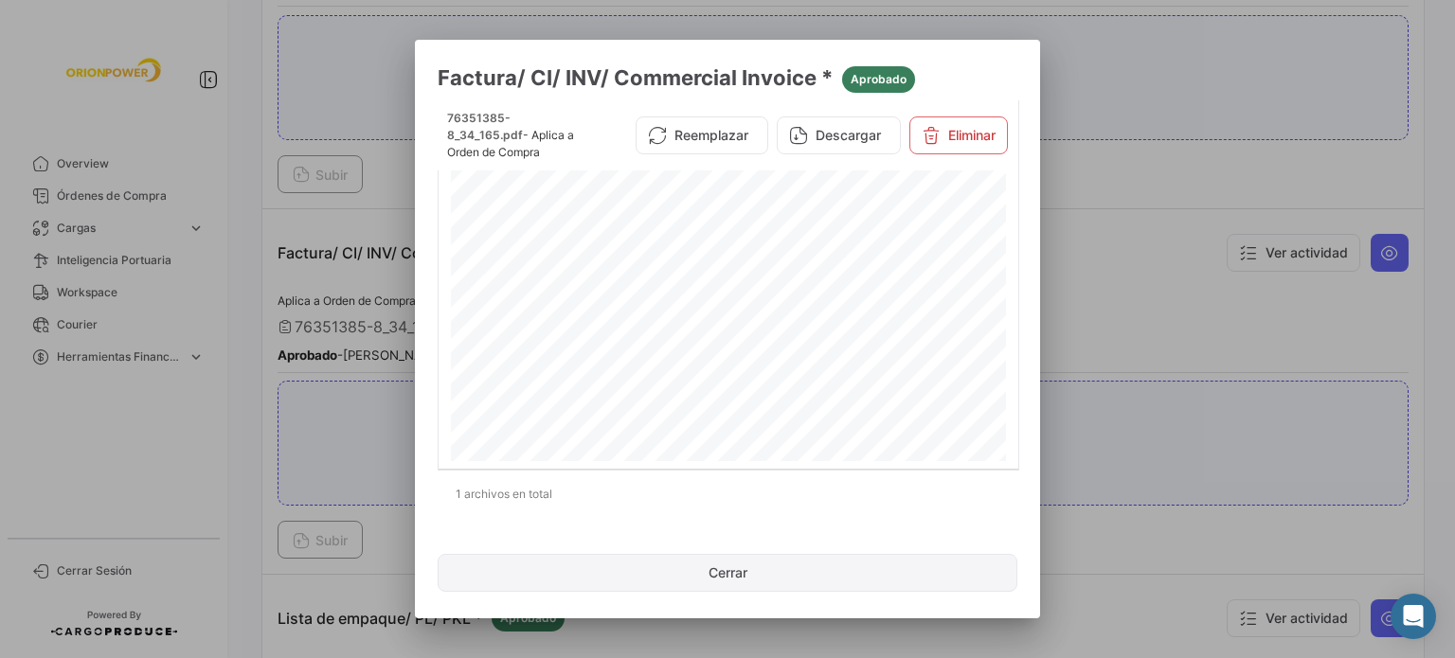
click at [732, 582] on button "Cerrar" at bounding box center [728, 573] width 580 height 38
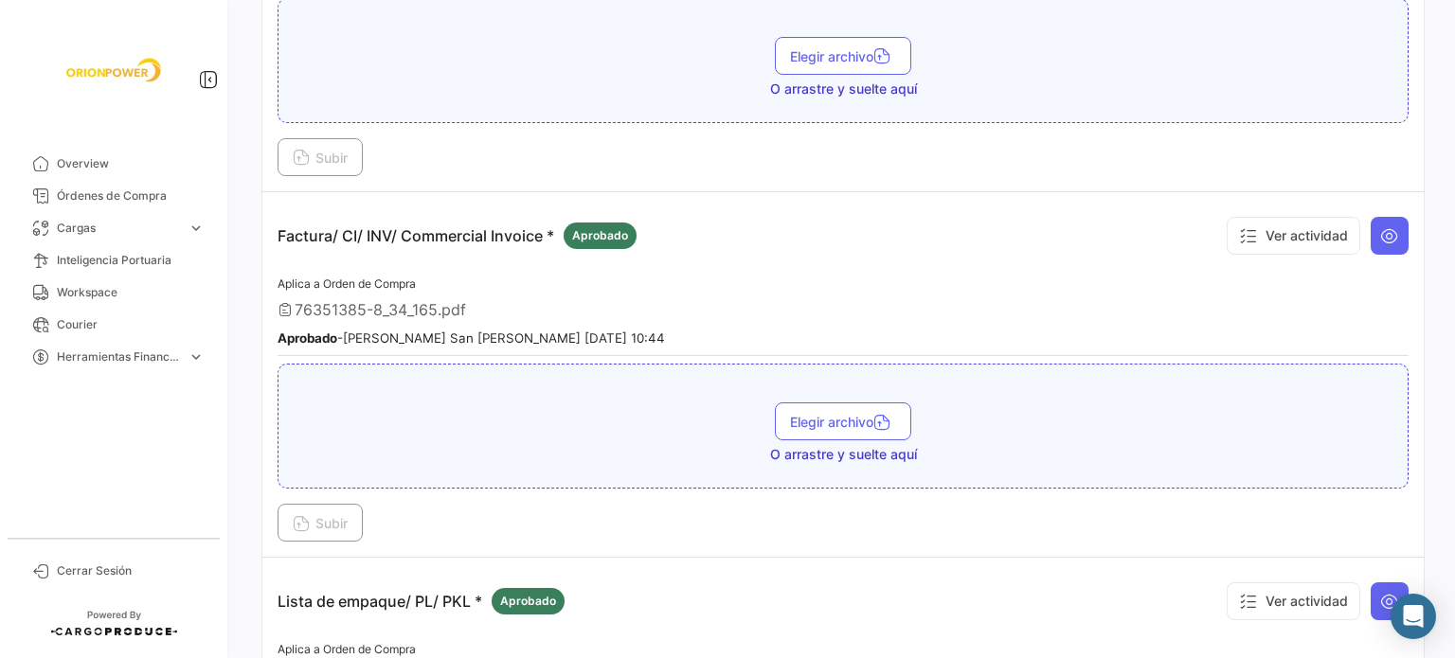
scroll to position [1286, 0]
